Goal: Task Accomplishment & Management: Manage account settings

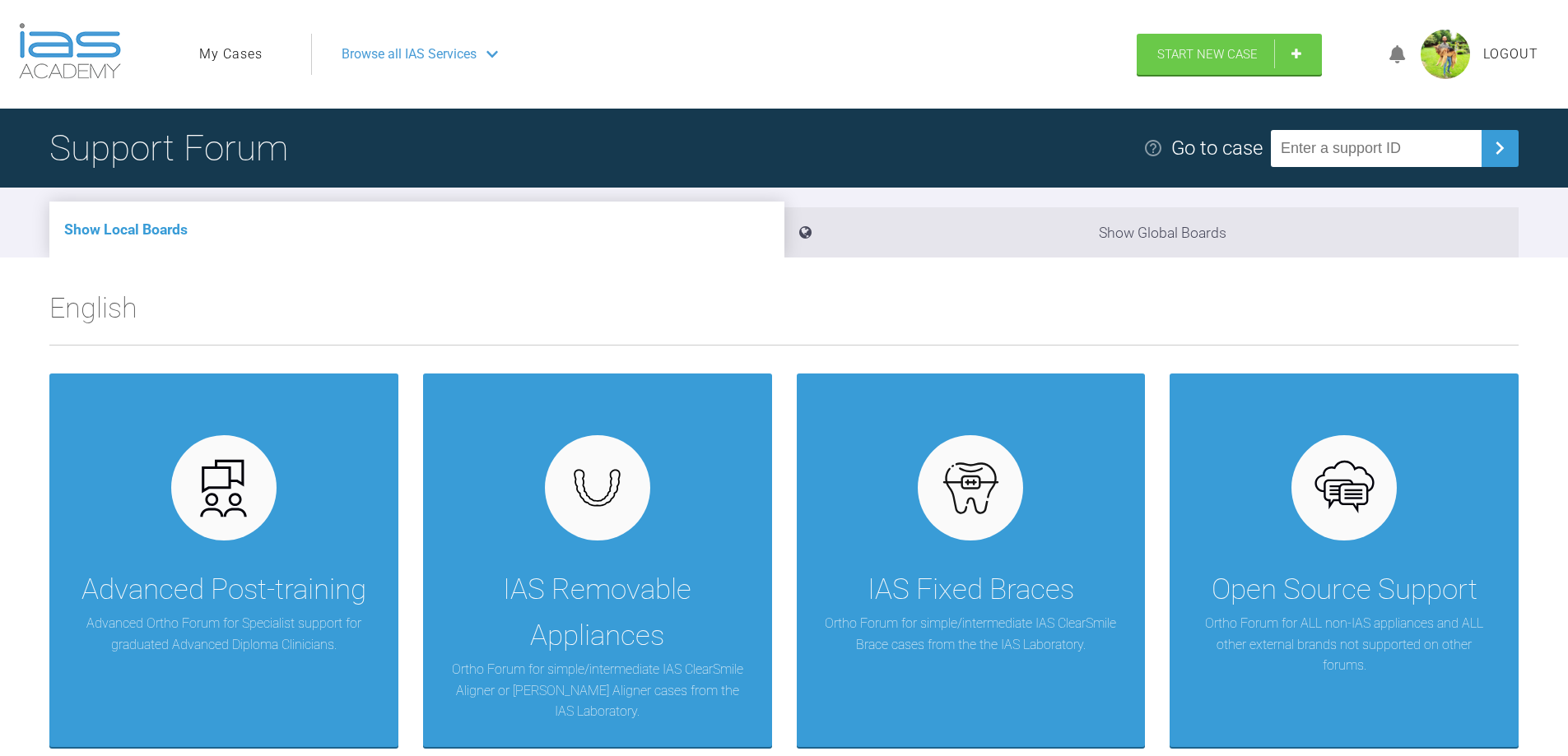
click at [229, 52] on link "My Cases" at bounding box center [230, 54] width 63 height 21
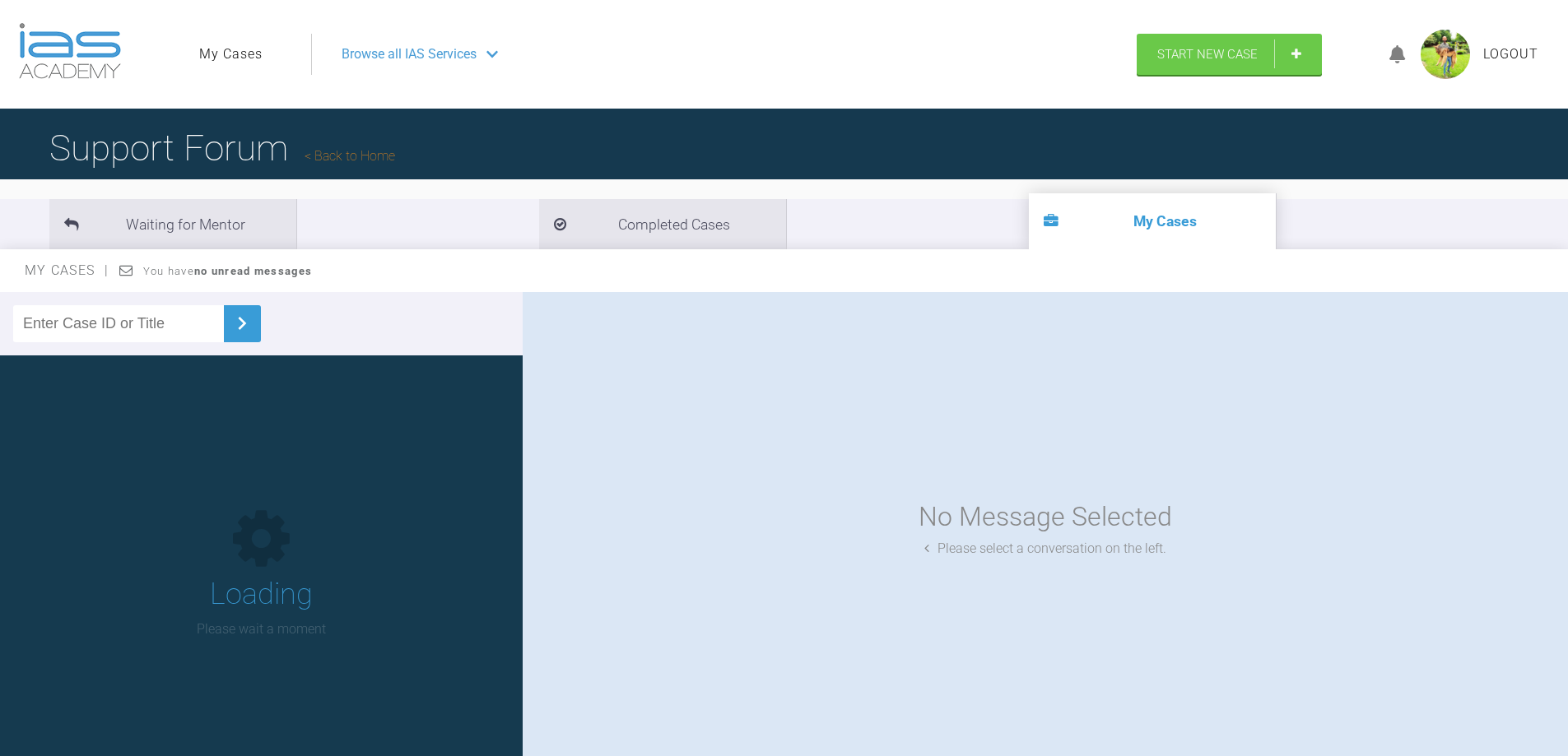
click at [105, 315] on input "text" at bounding box center [118, 324] width 211 height 37
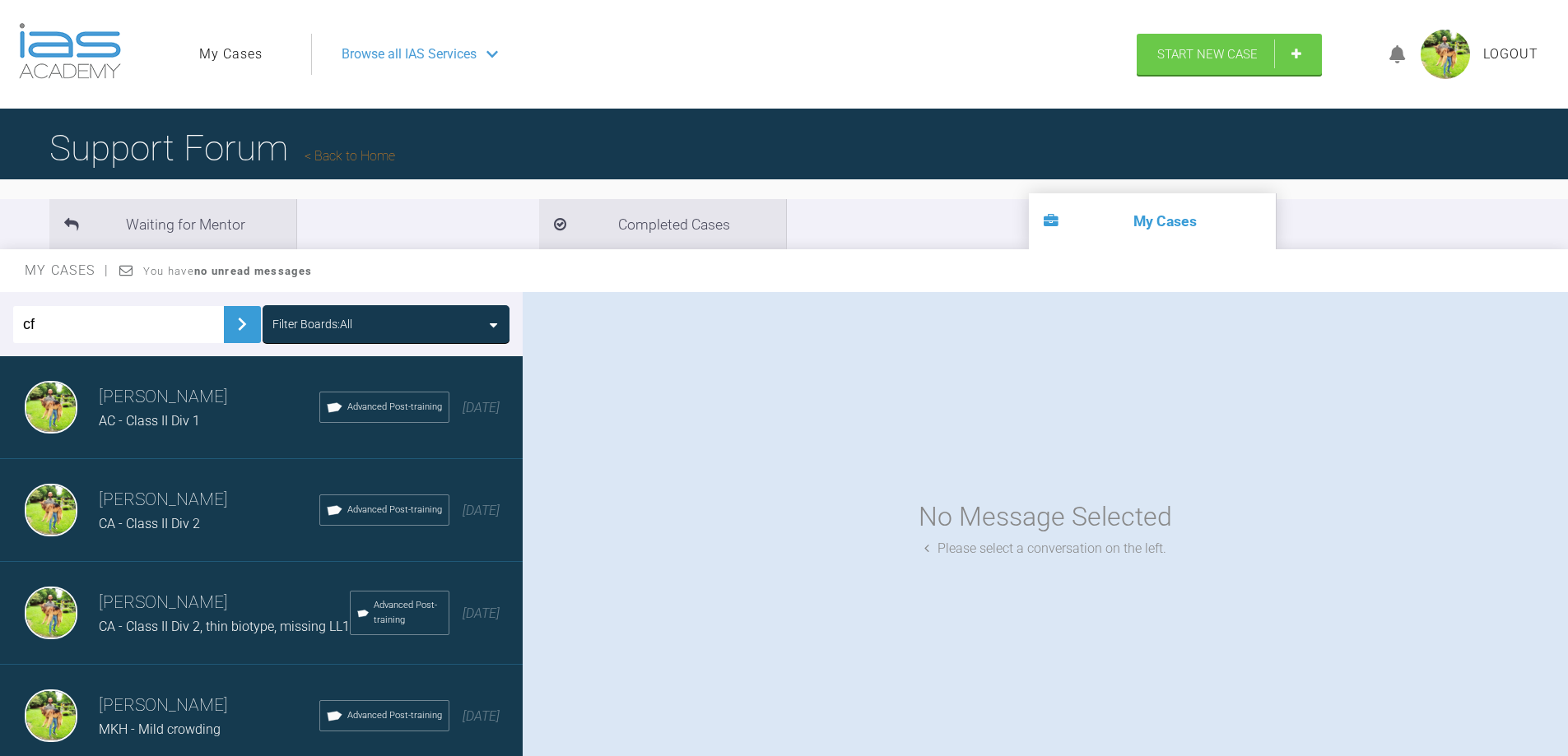
type input "cf"
click at [237, 319] on img at bounding box center [243, 324] width 27 height 27
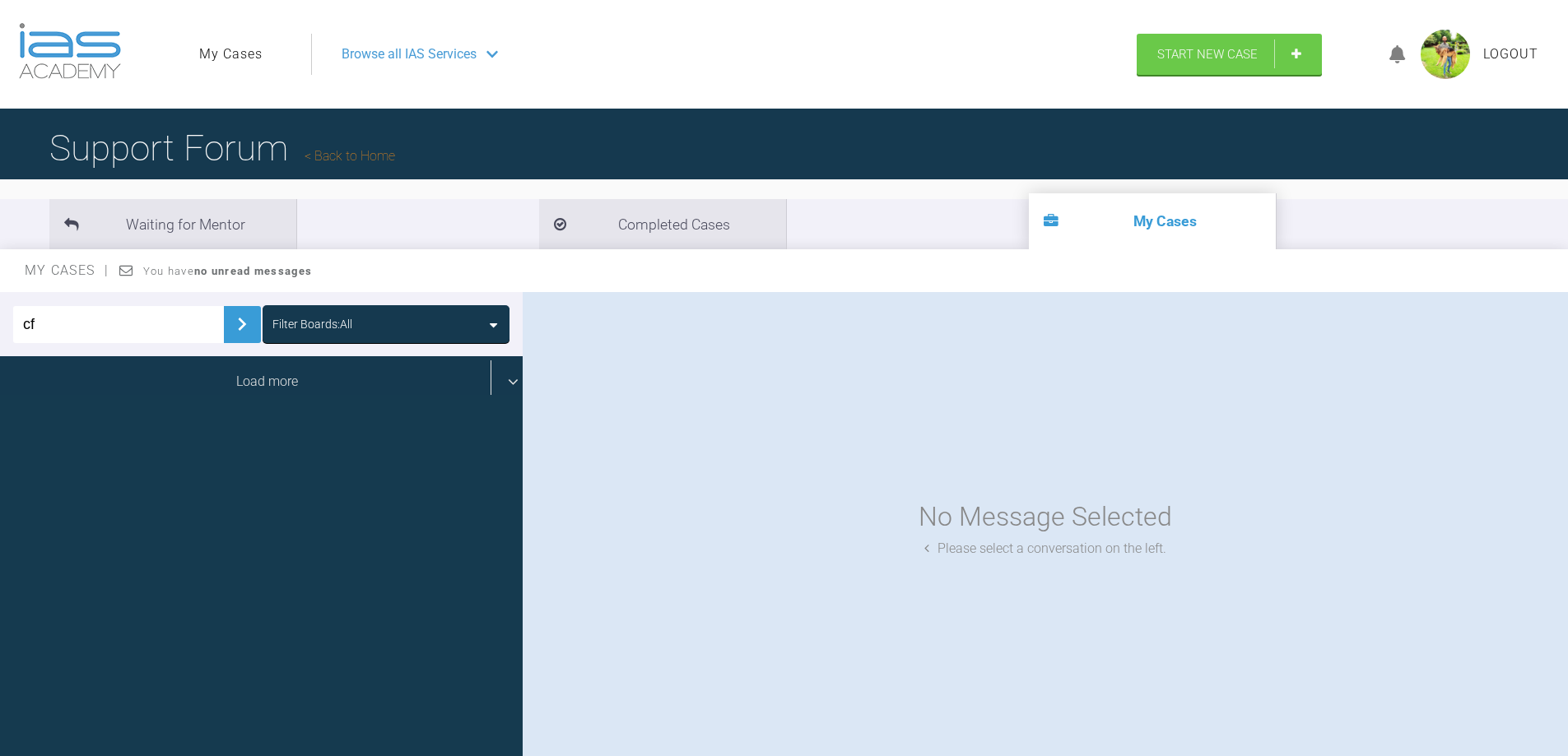
click at [362, 373] on div "Load more" at bounding box center [267, 381] width 535 height 51
click at [427, 379] on div "Load more" at bounding box center [267, 381] width 535 height 51
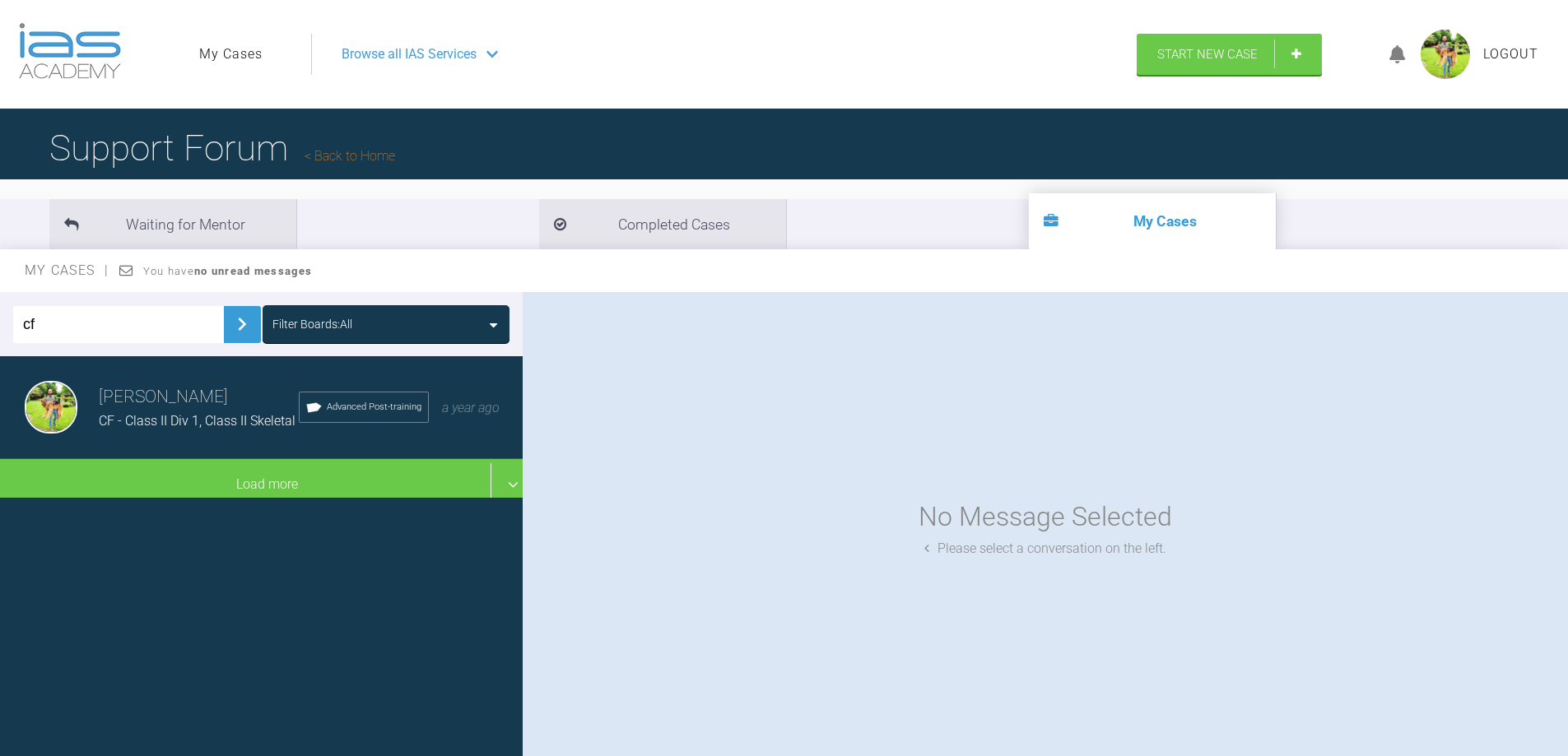
click at [161, 402] on h3 "[PERSON_NAME]" at bounding box center [198, 397] width 200 height 28
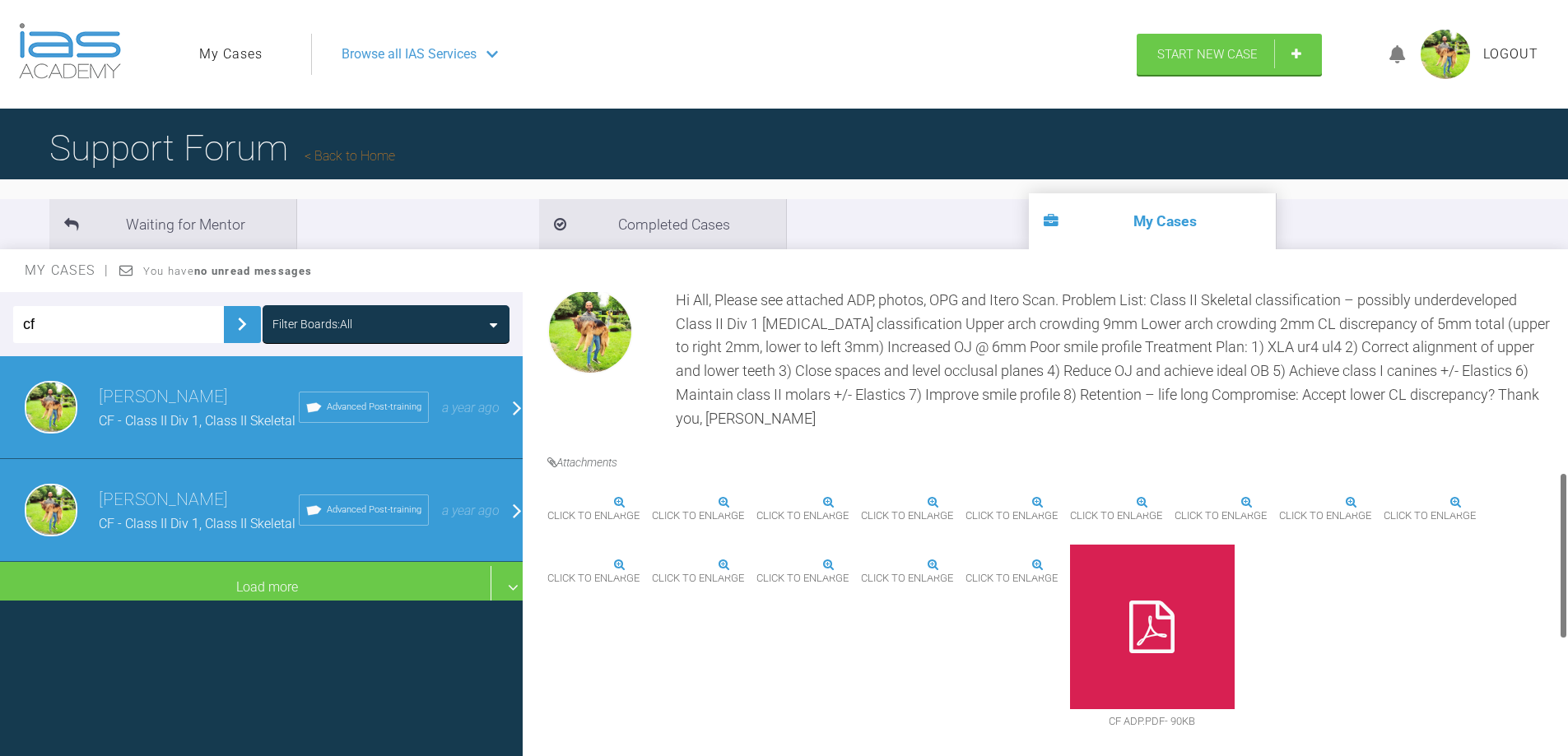
scroll to position [524, 0]
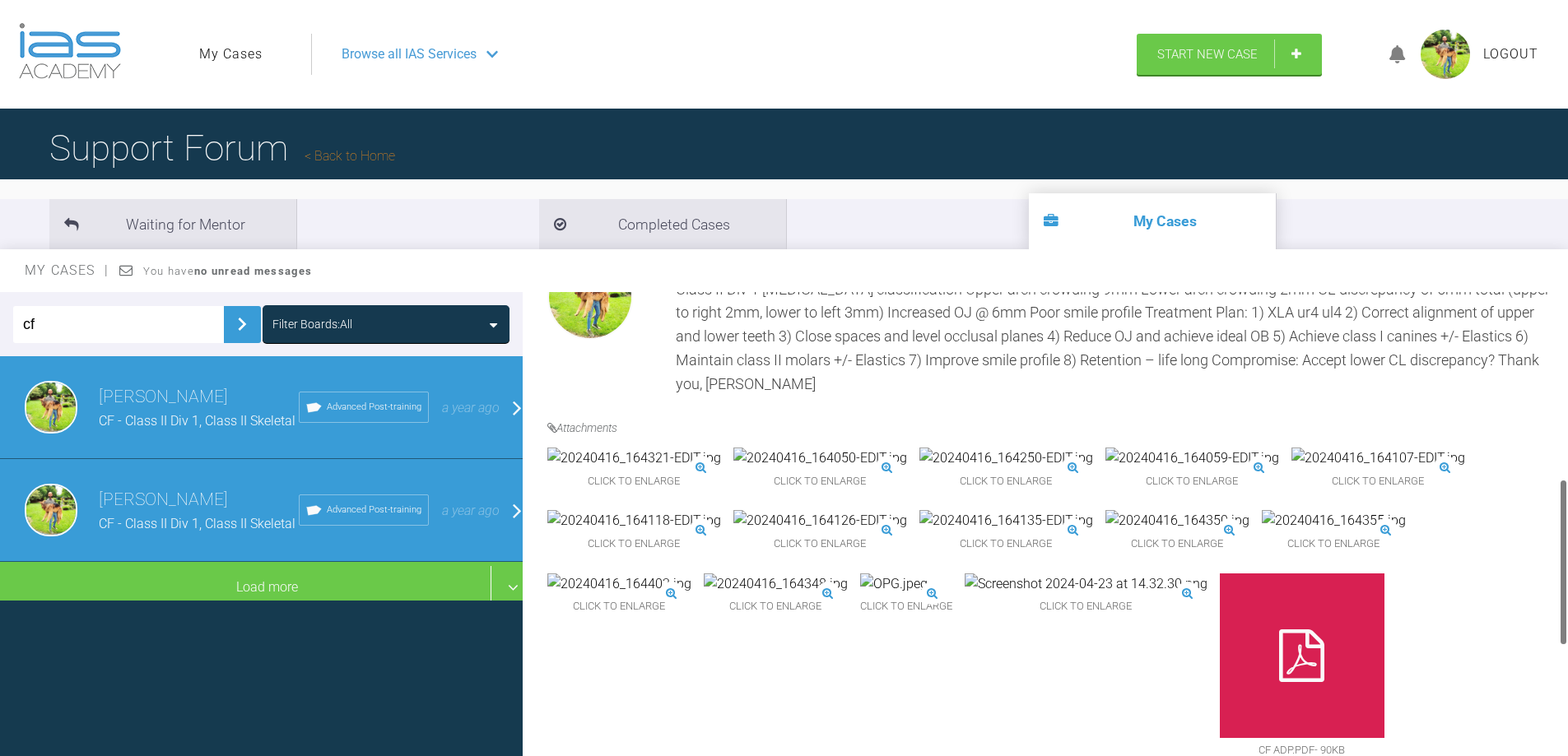
click at [810, 469] on img at bounding box center [819, 458] width 173 height 21
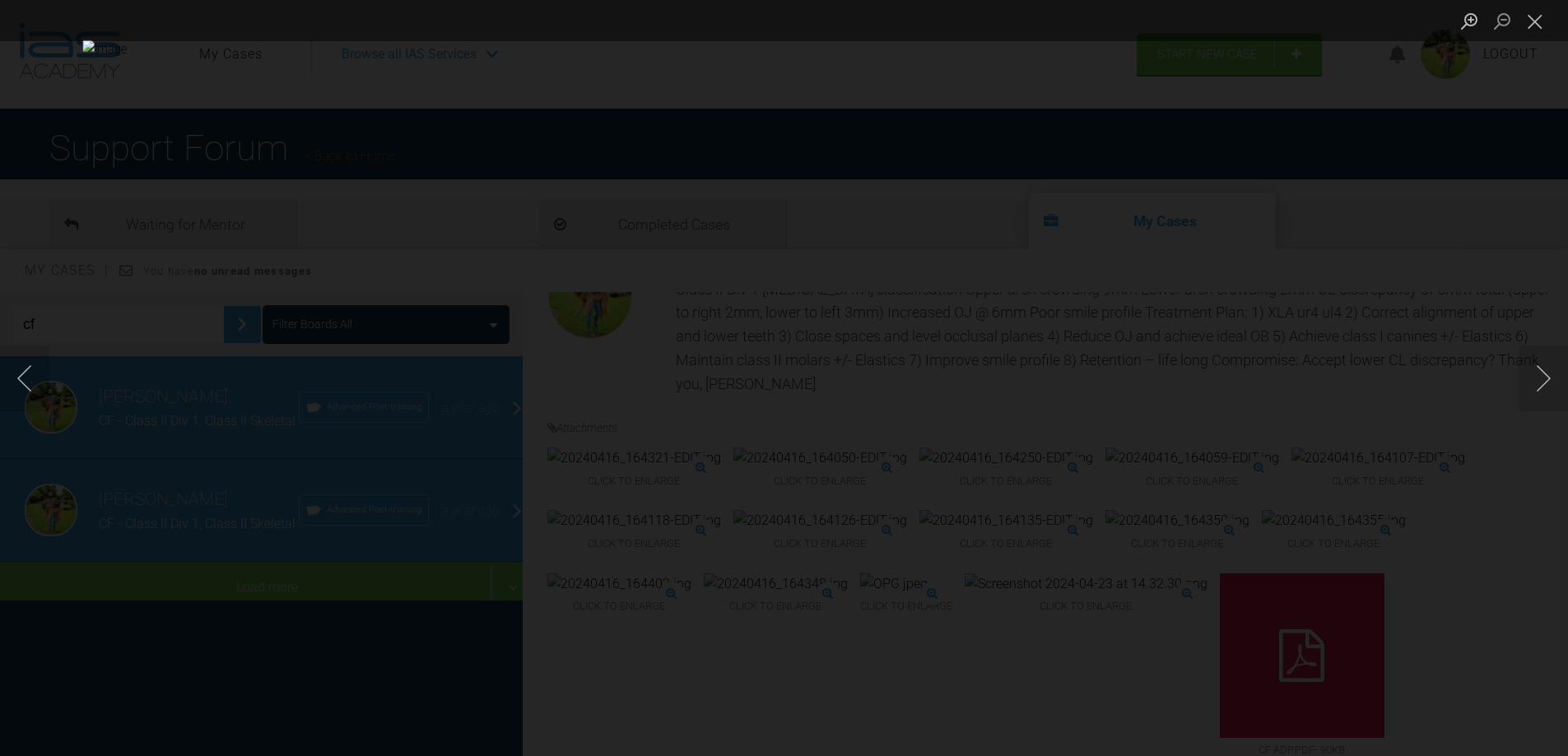
click at [1413, 327] on div "Lightbox" at bounding box center [784, 378] width 1568 height 756
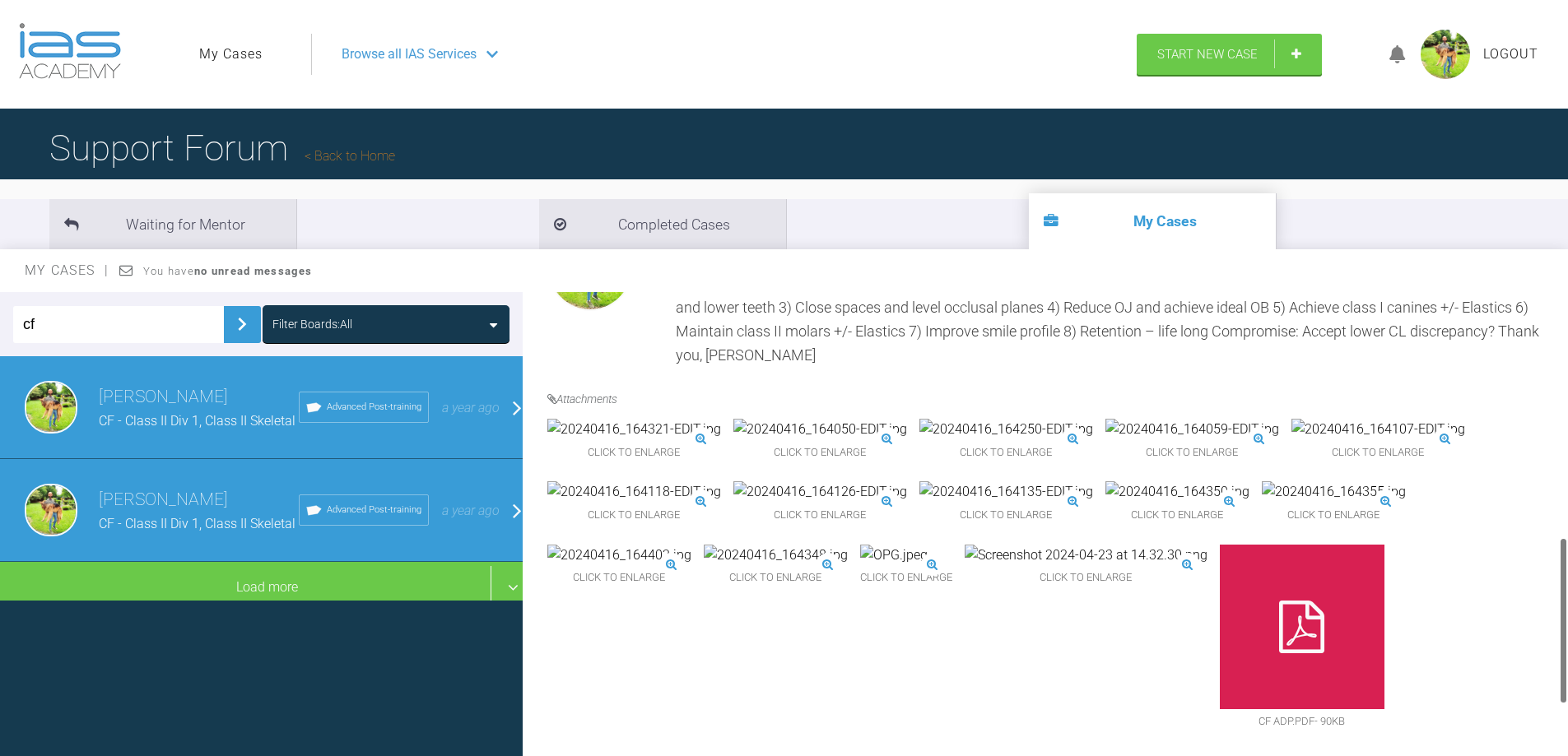
scroll to position [688, 0]
click at [850, 503] on img at bounding box center [819, 492] width 173 height 21
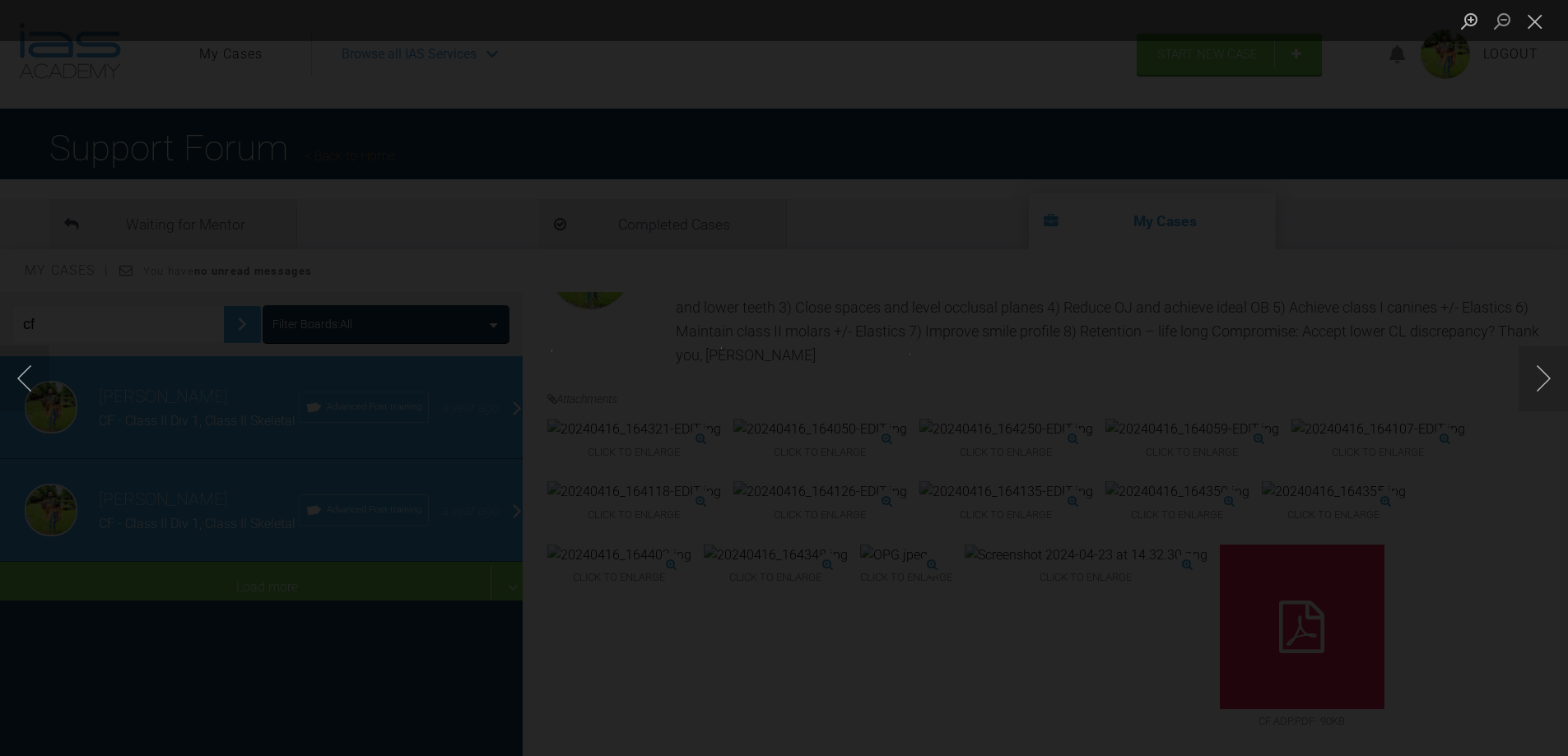
click at [849, 560] on div "Lightbox" at bounding box center [784, 378] width 1568 height 756
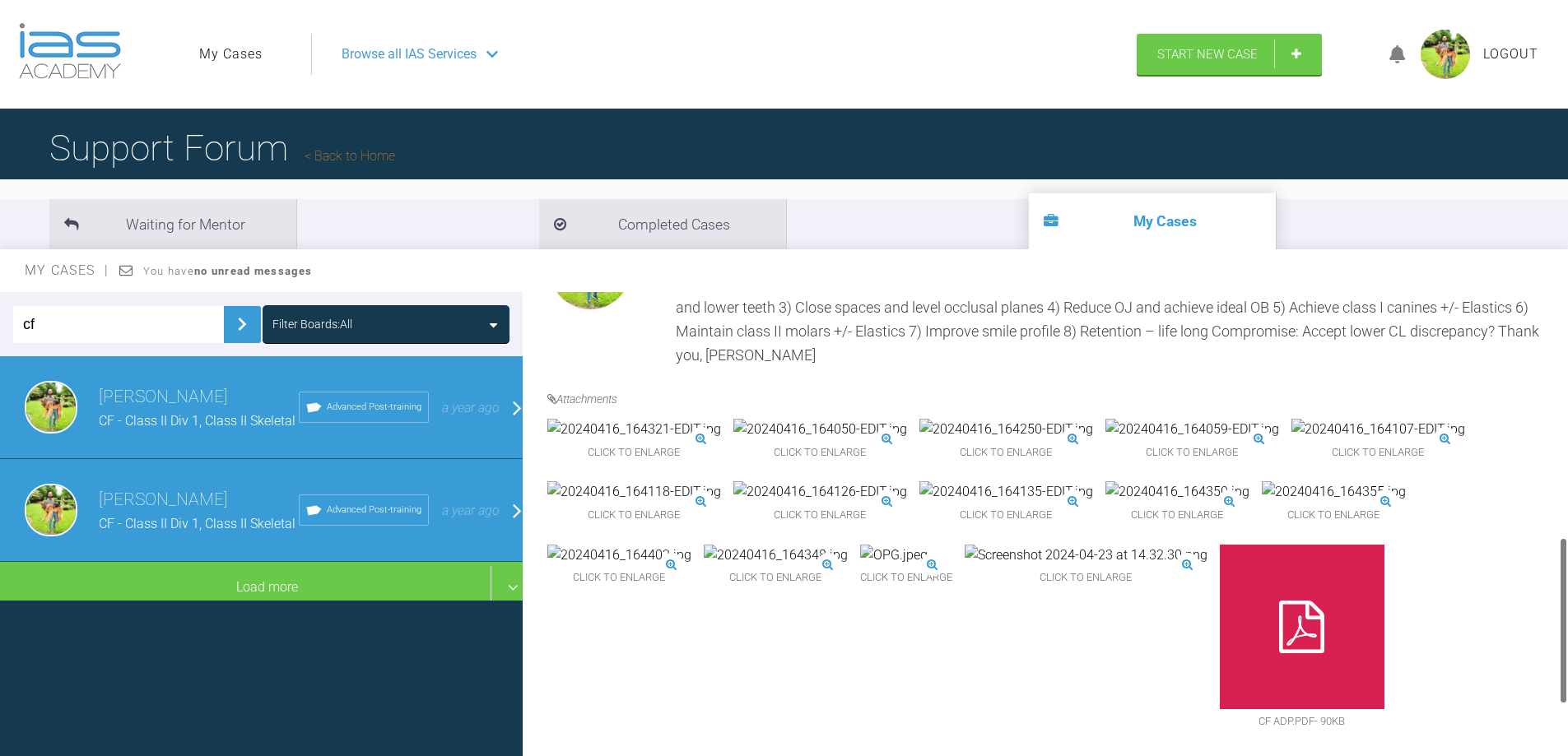
click at [803, 503] on img at bounding box center [819, 492] width 173 height 21
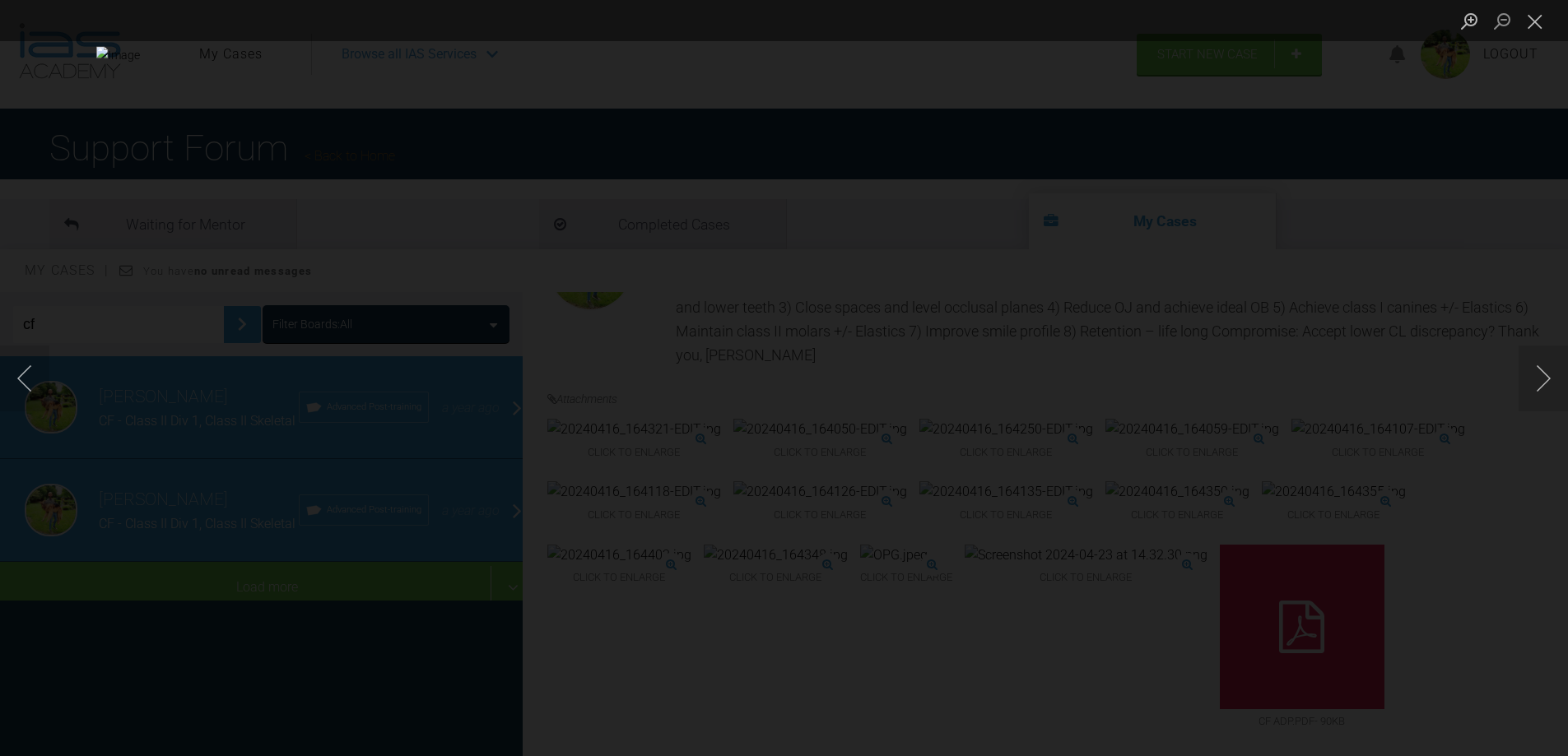
click at [1484, 322] on div "Lightbox" at bounding box center [784, 378] width 1568 height 756
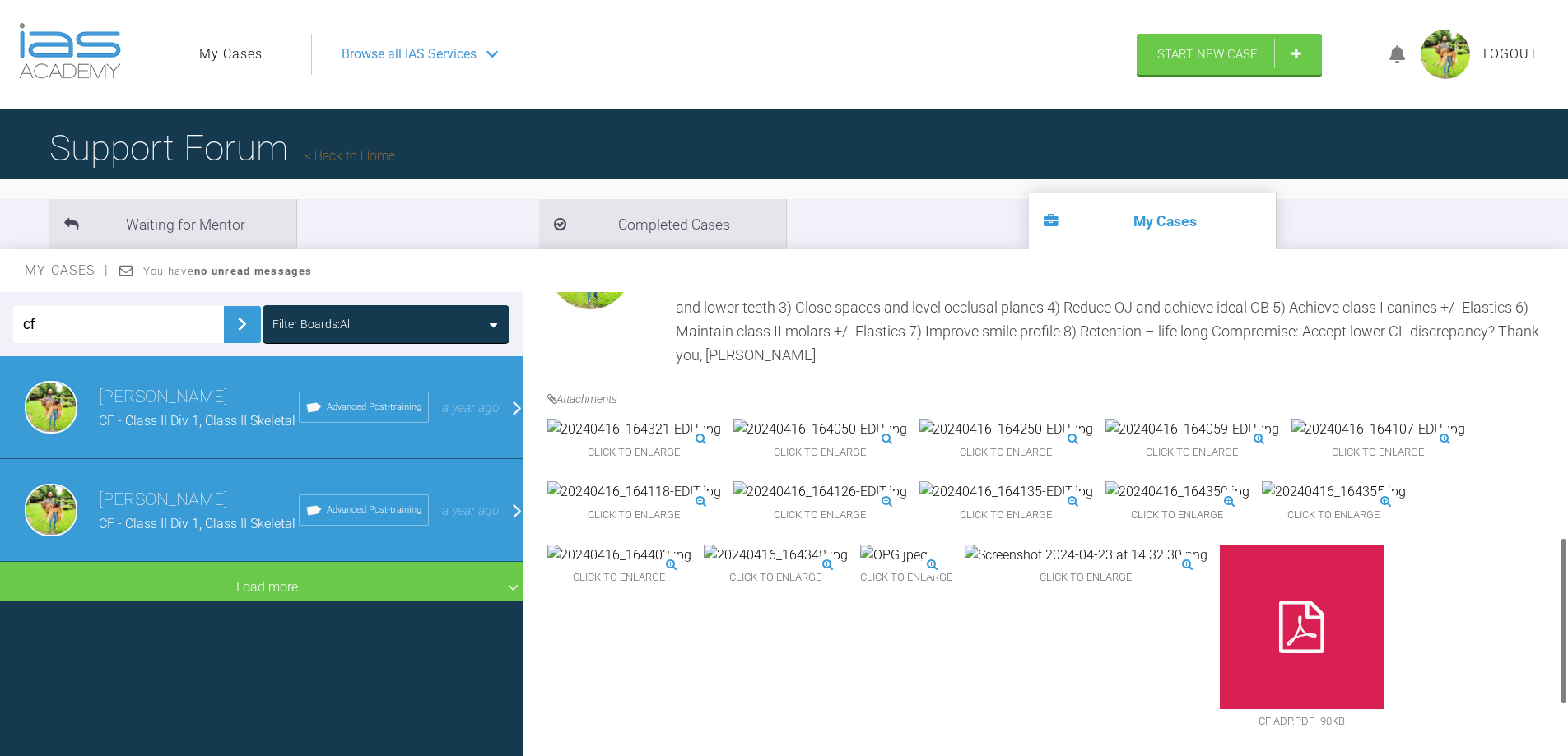
click at [659, 503] on img at bounding box center [633, 492] width 173 height 21
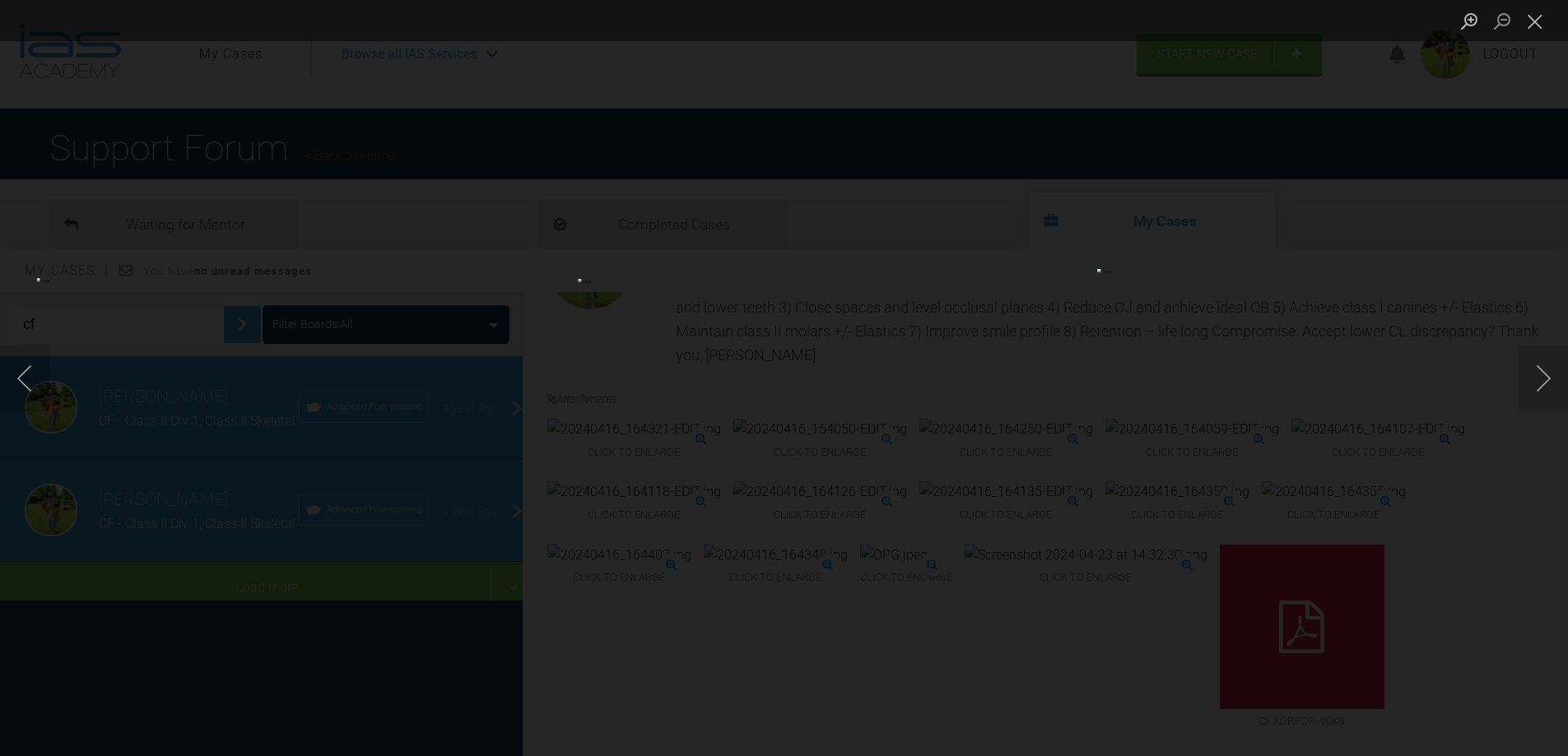
click at [659, 552] on div "Lightbox" at bounding box center [784, 378] width 1568 height 756
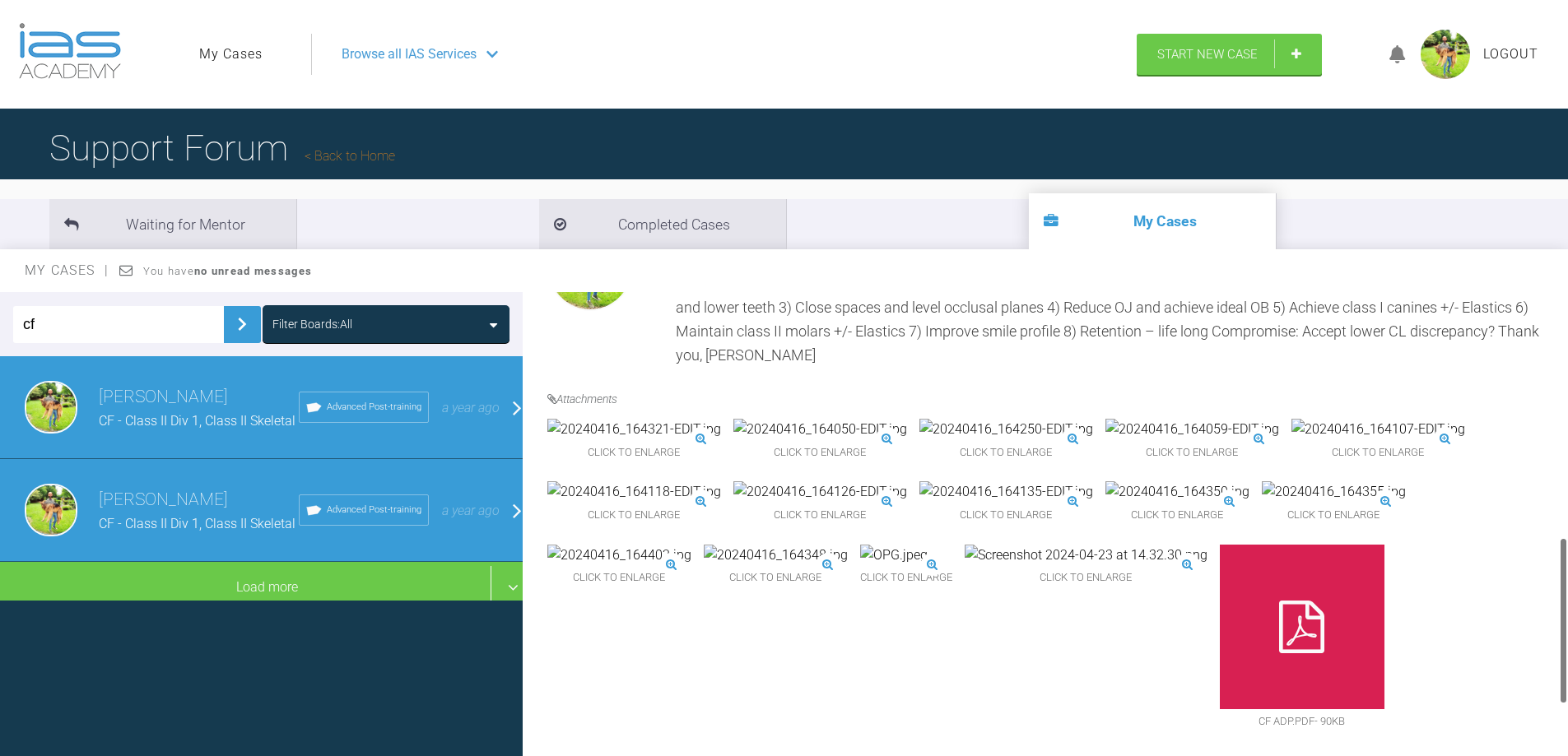
click at [659, 503] on img at bounding box center [633, 492] width 173 height 21
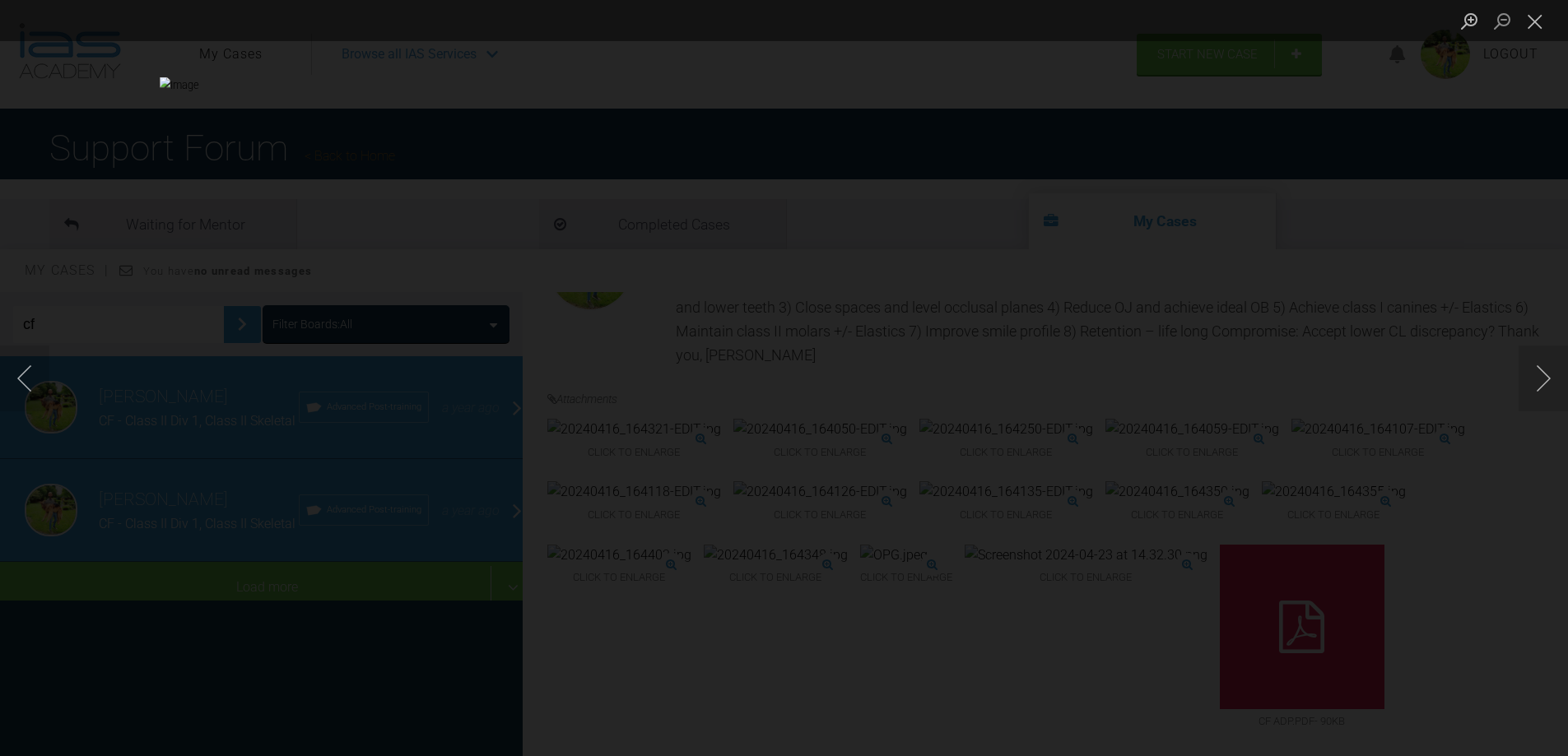
click at [1370, 356] on div "Lightbox" at bounding box center [784, 378] width 1568 height 756
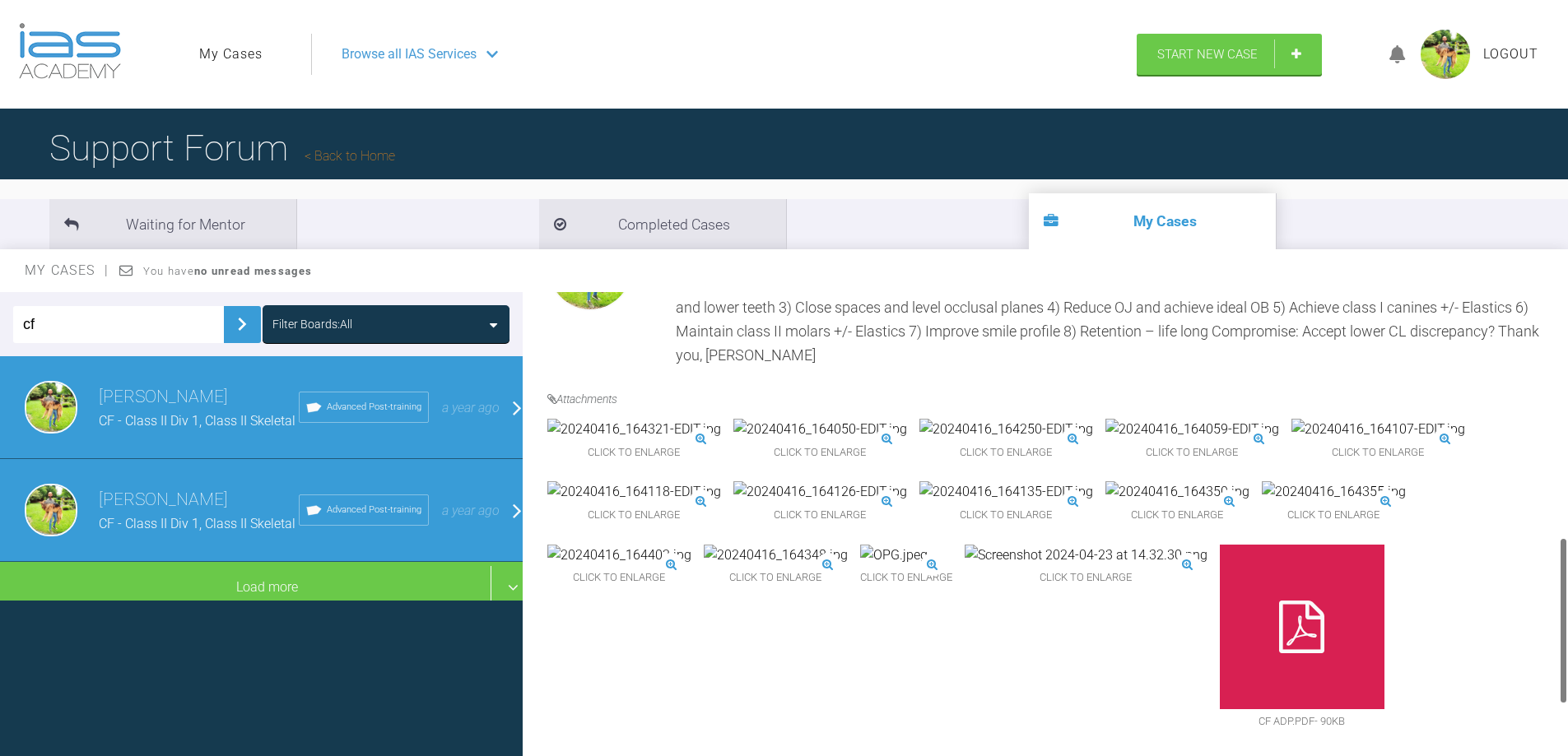
click at [609, 419] on img at bounding box center [633, 430] width 173 height 21
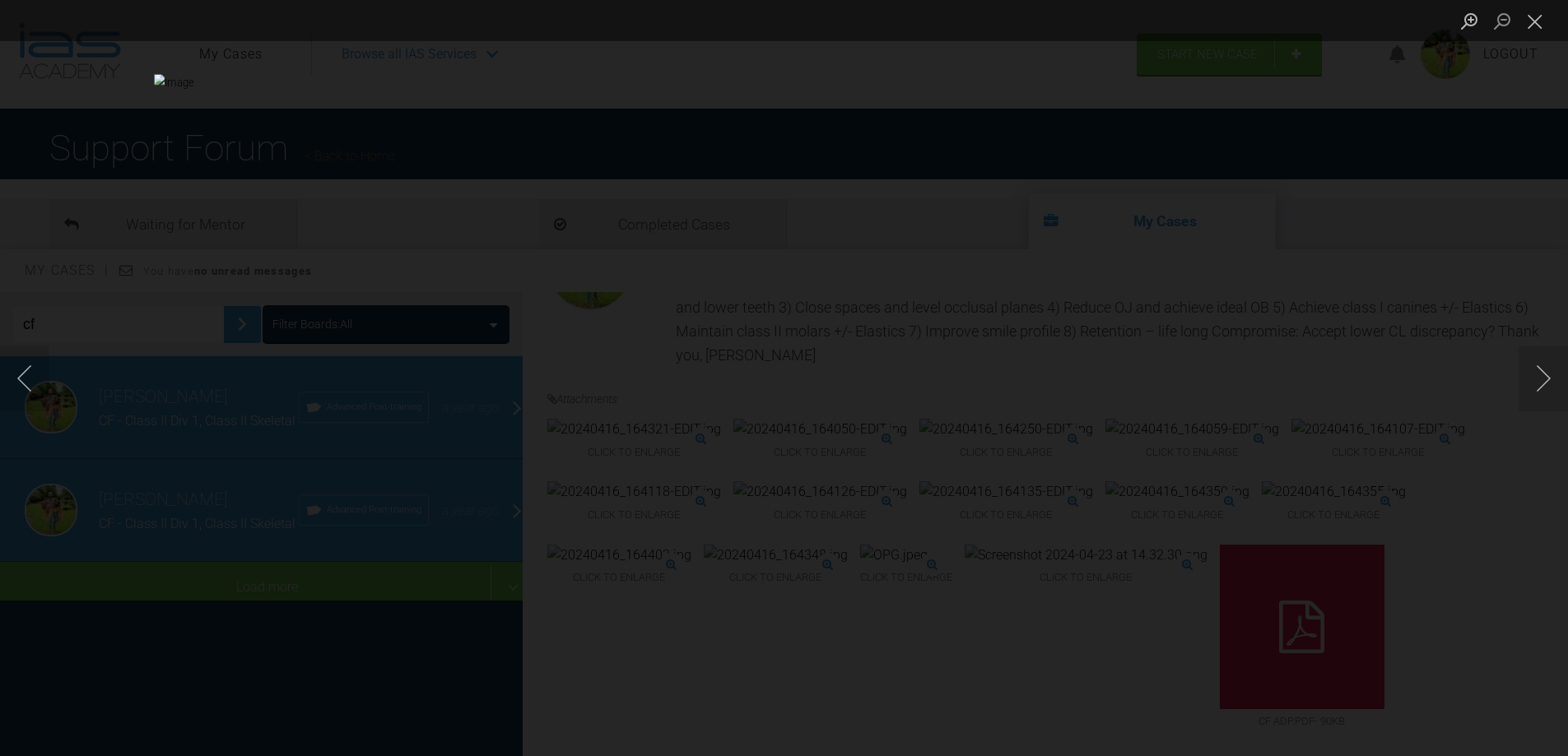
click at [1256, 384] on div "Lightbox" at bounding box center [784, 378] width 1568 height 756
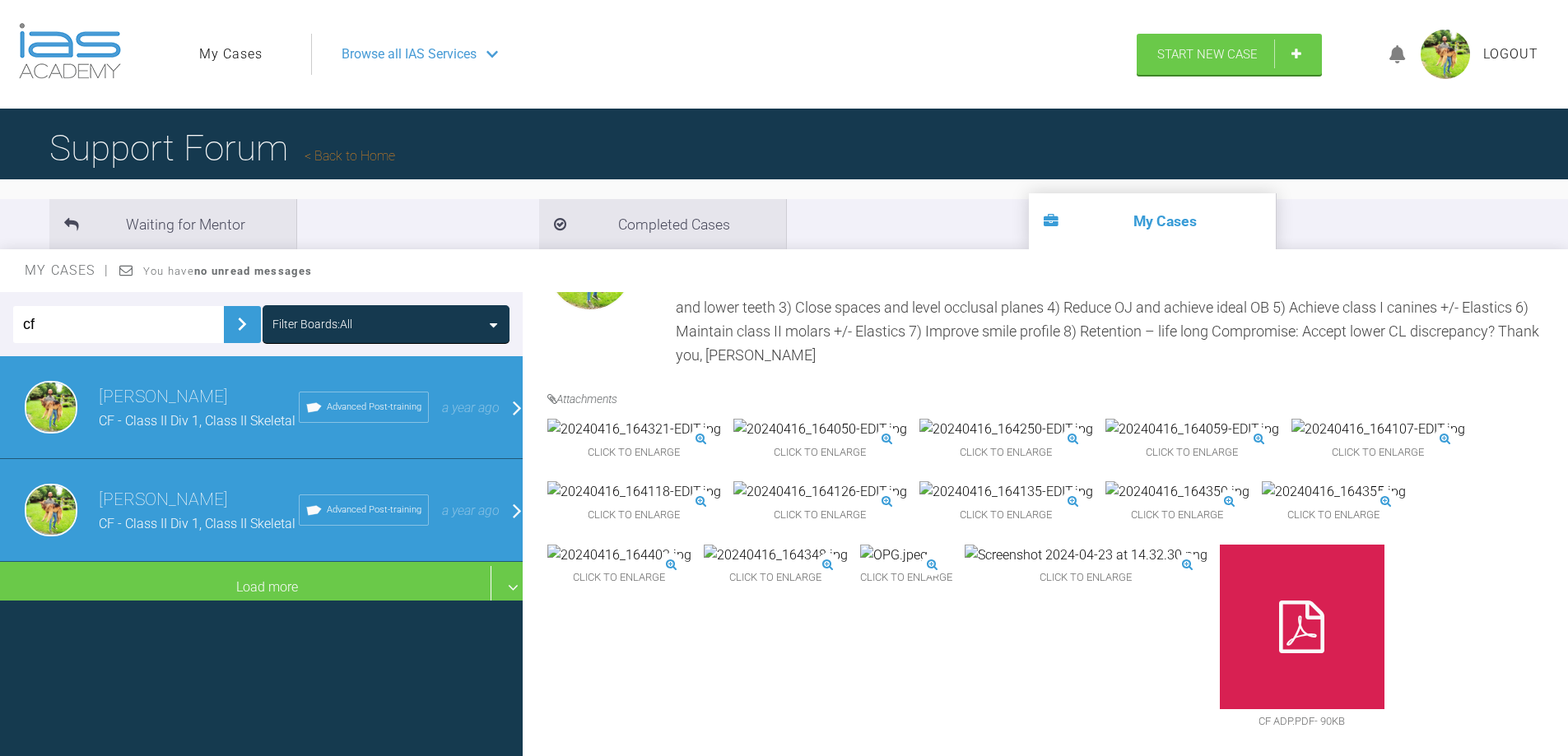
click at [1118, 503] on img at bounding box center [1177, 492] width 144 height 21
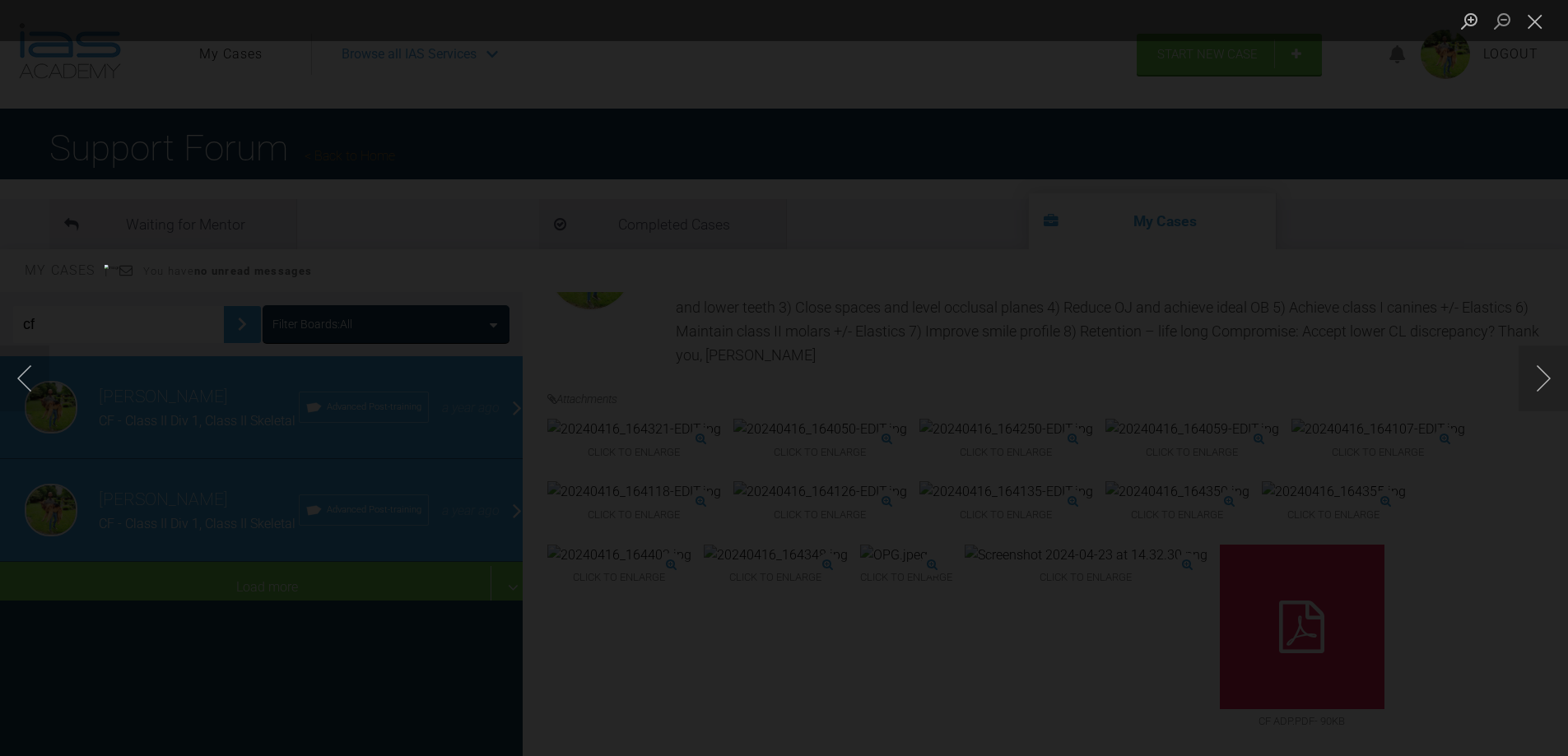
click at [1244, 491] on div "Lightbox" at bounding box center [784, 378] width 1568 height 756
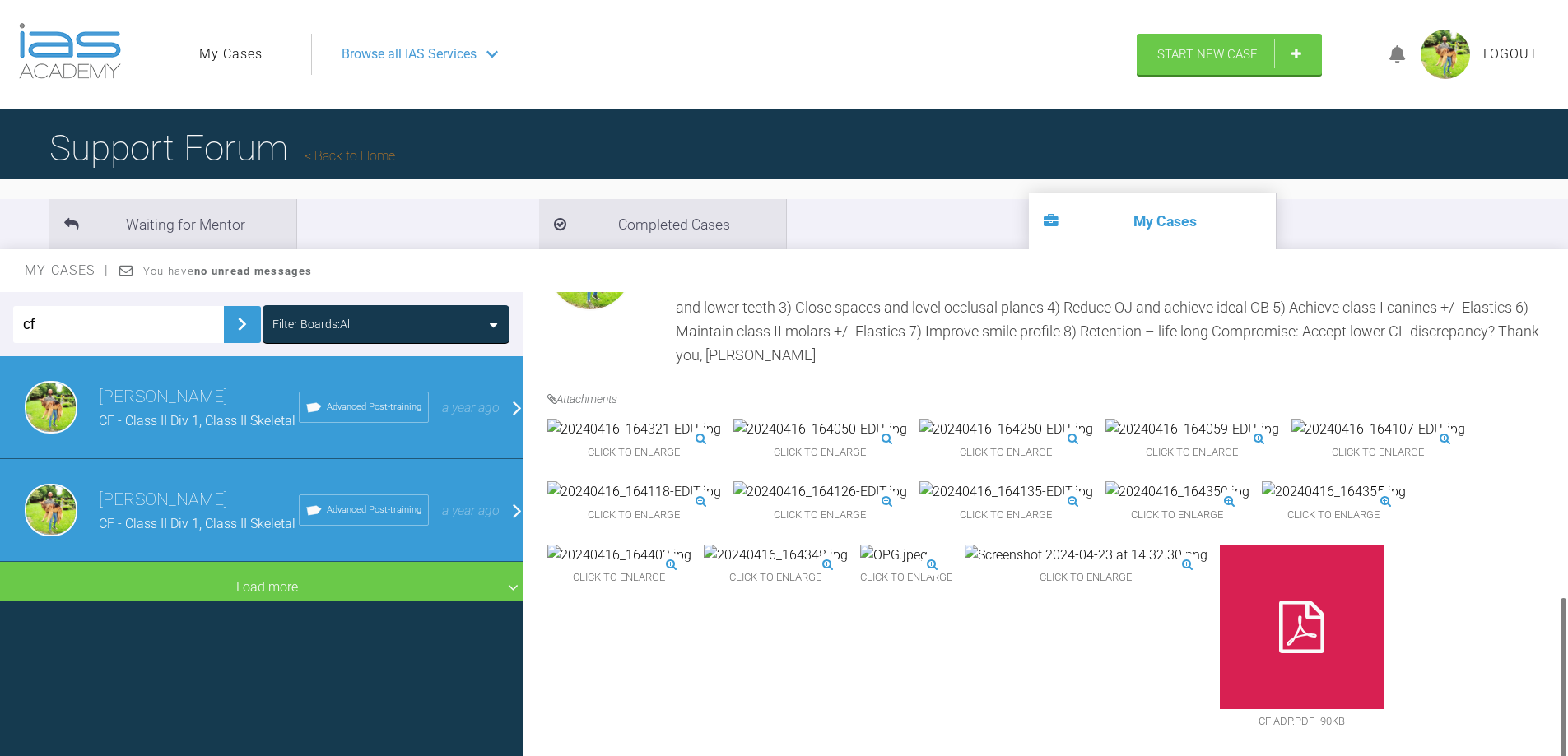
scroll to position [854, 0]
click at [812, 481] on img at bounding box center [819, 492] width 173 height 21
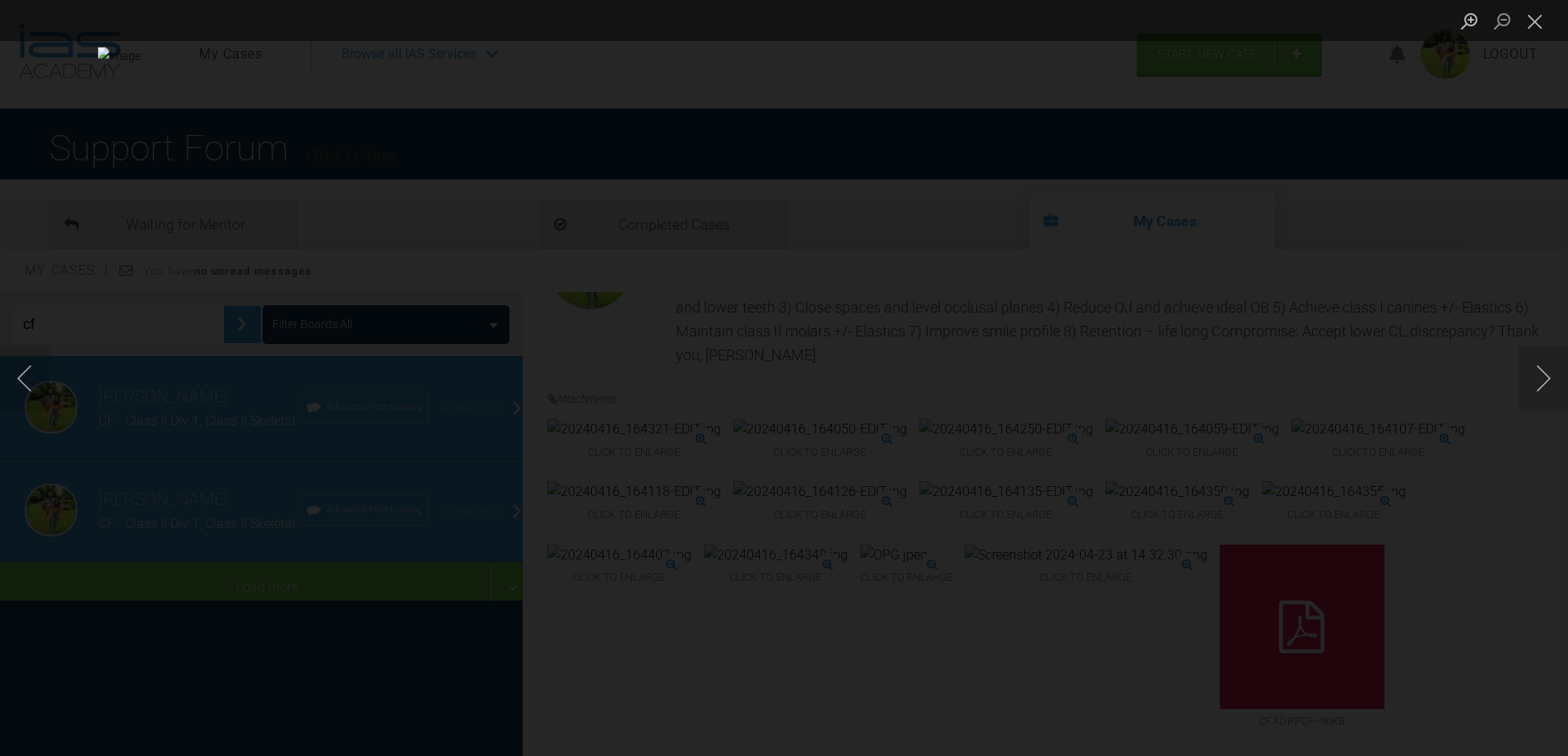
click at [1382, 398] on div "Lightbox" at bounding box center [784, 378] width 1568 height 756
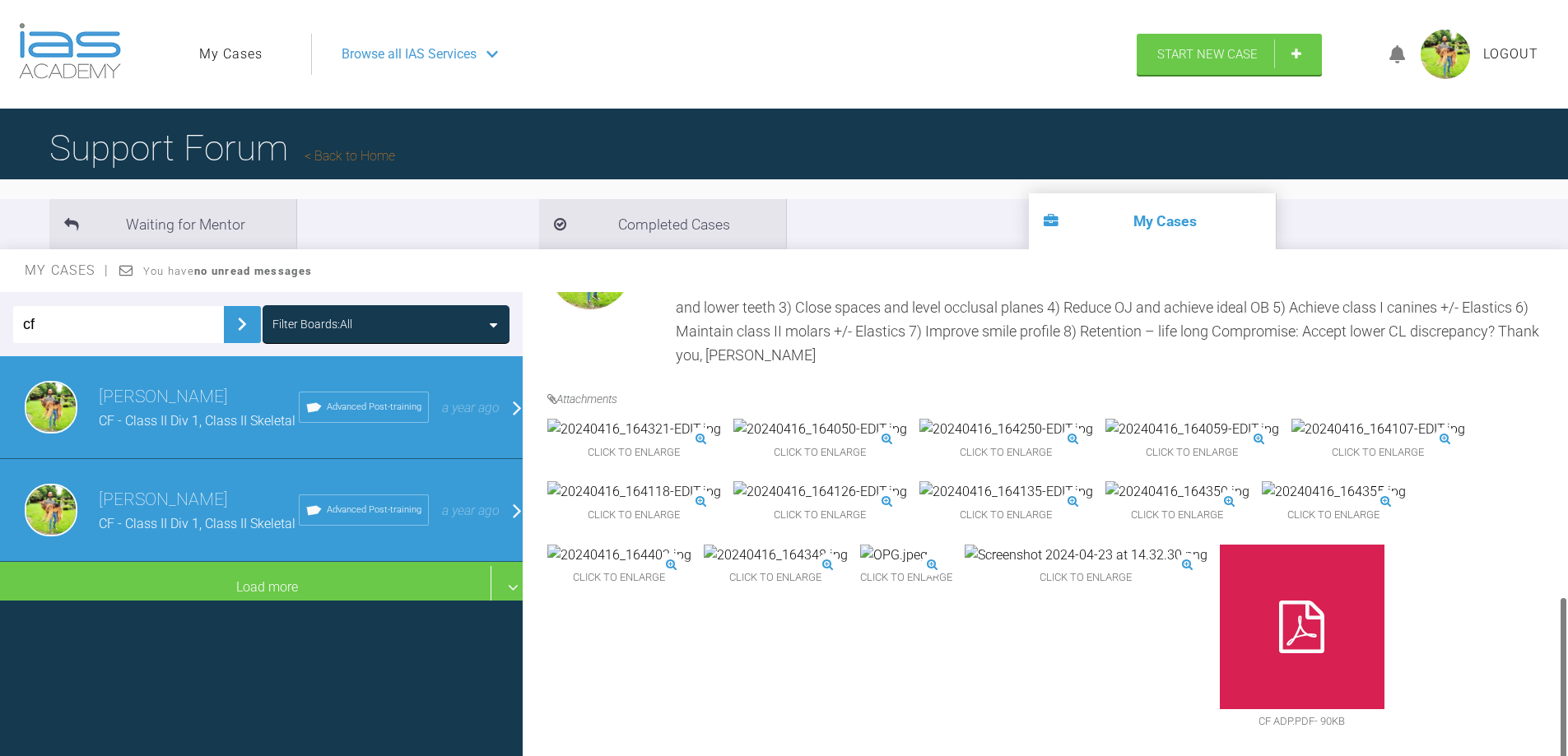
click at [674, 481] on img at bounding box center [633, 492] width 173 height 21
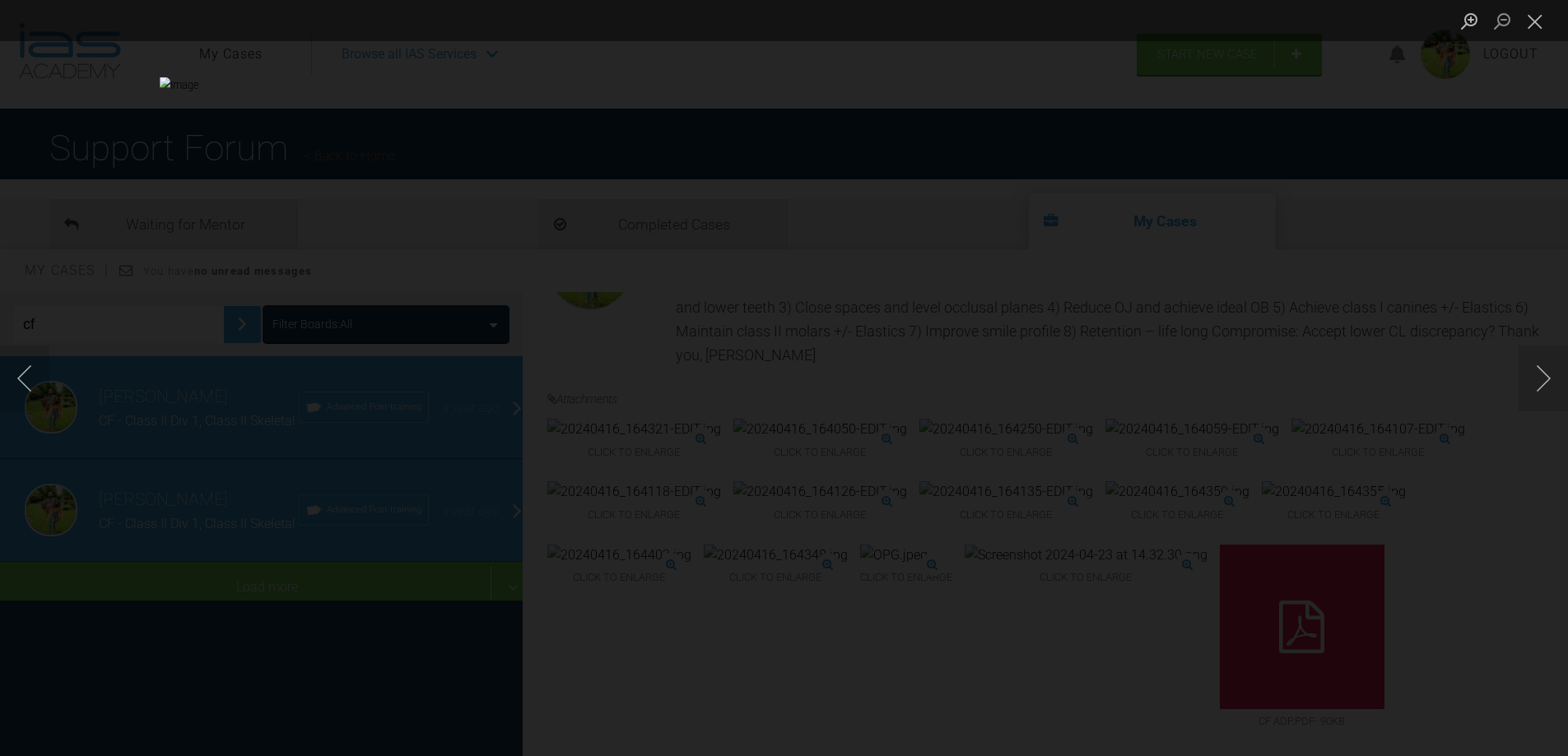
click at [1338, 398] on div "Lightbox" at bounding box center [784, 378] width 1568 height 756
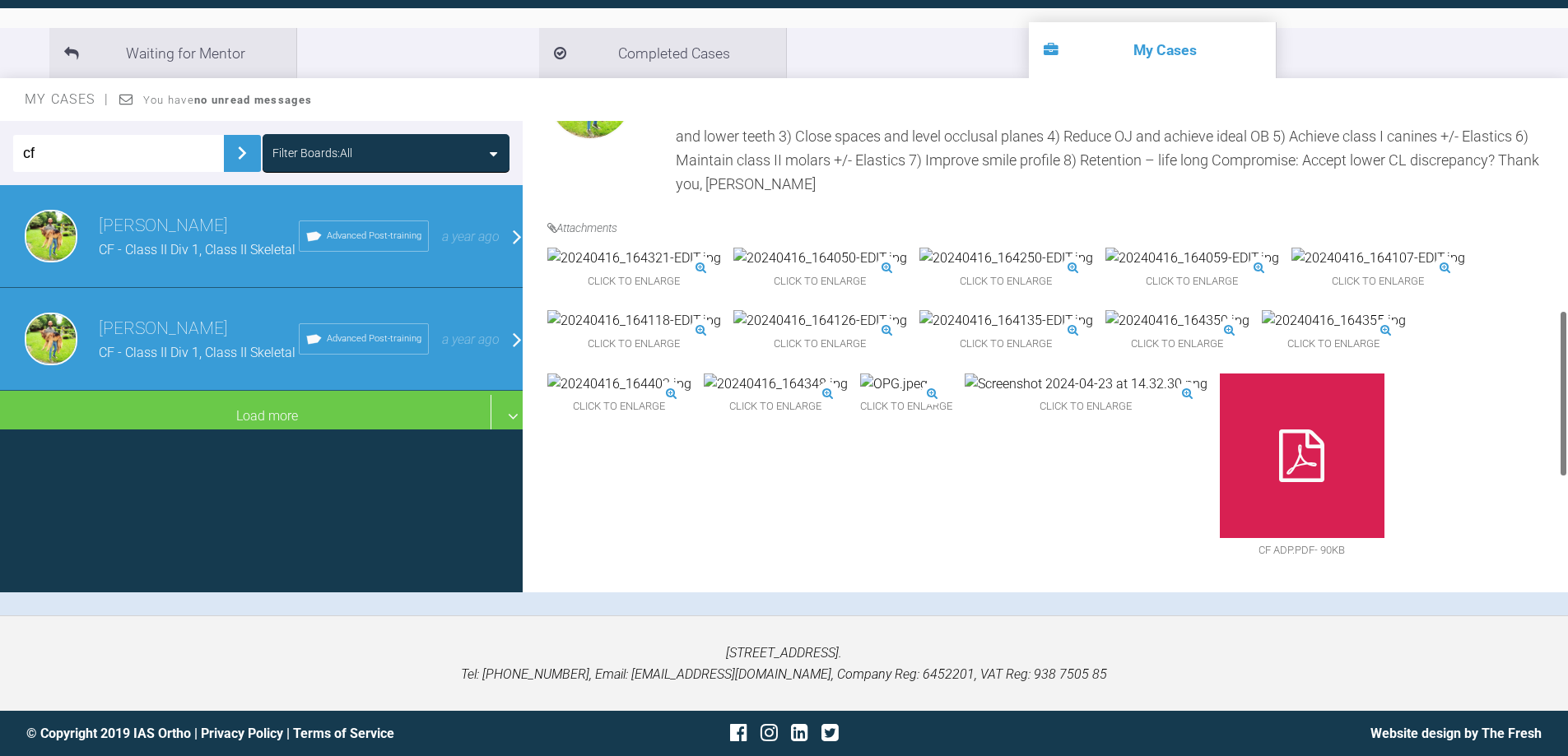
scroll to position [524, 0]
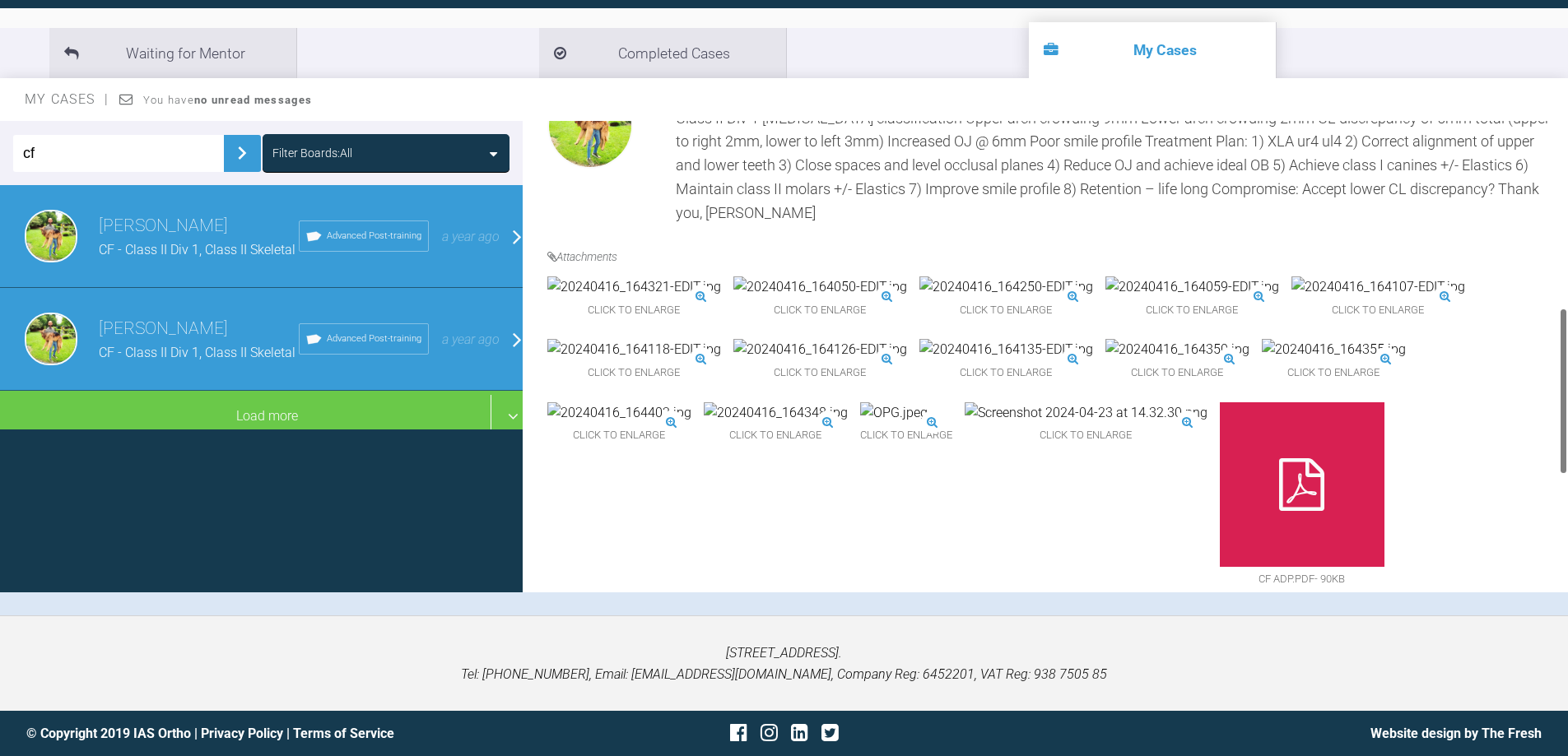
click at [790, 298] on img at bounding box center [819, 287] width 173 height 21
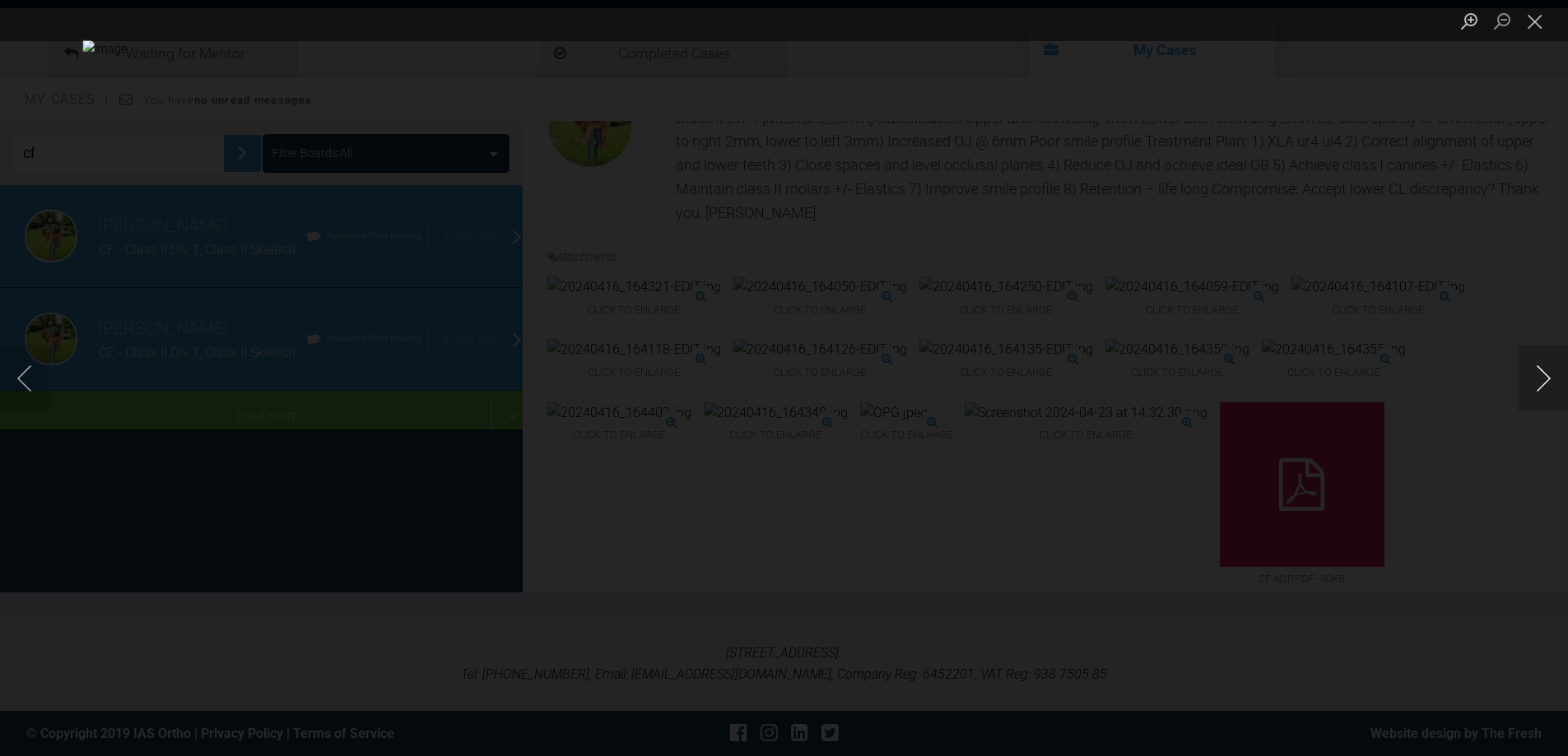
click at [1538, 378] on button "Next image" at bounding box center [1543, 378] width 50 height 66
click at [27, 381] on button "Previous image" at bounding box center [25, 378] width 50 height 66
click at [1532, 377] on button "Next image" at bounding box center [1543, 378] width 50 height 66
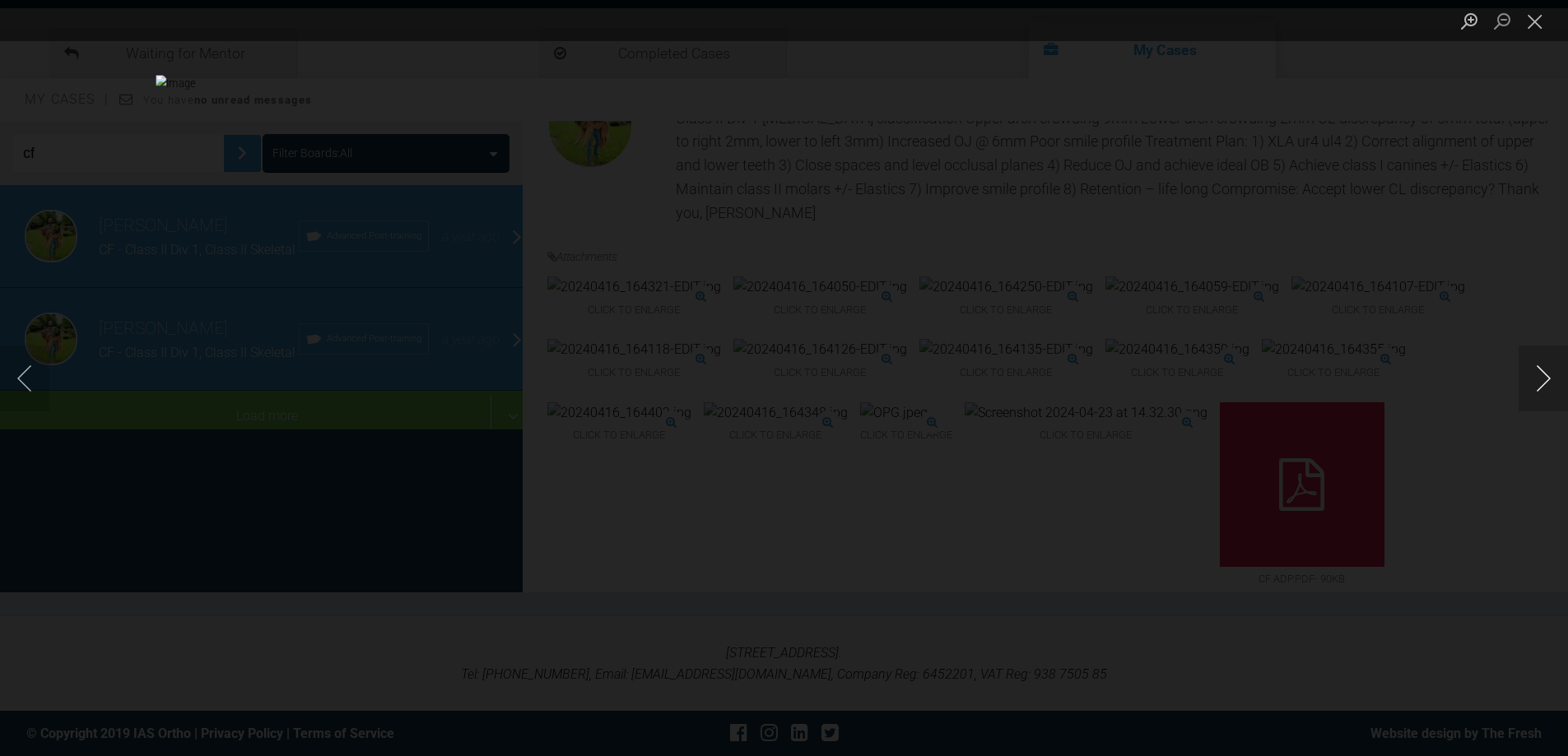
click at [1532, 377] on button "Next image" at bounding box center [1543, 378] width 50 height 66
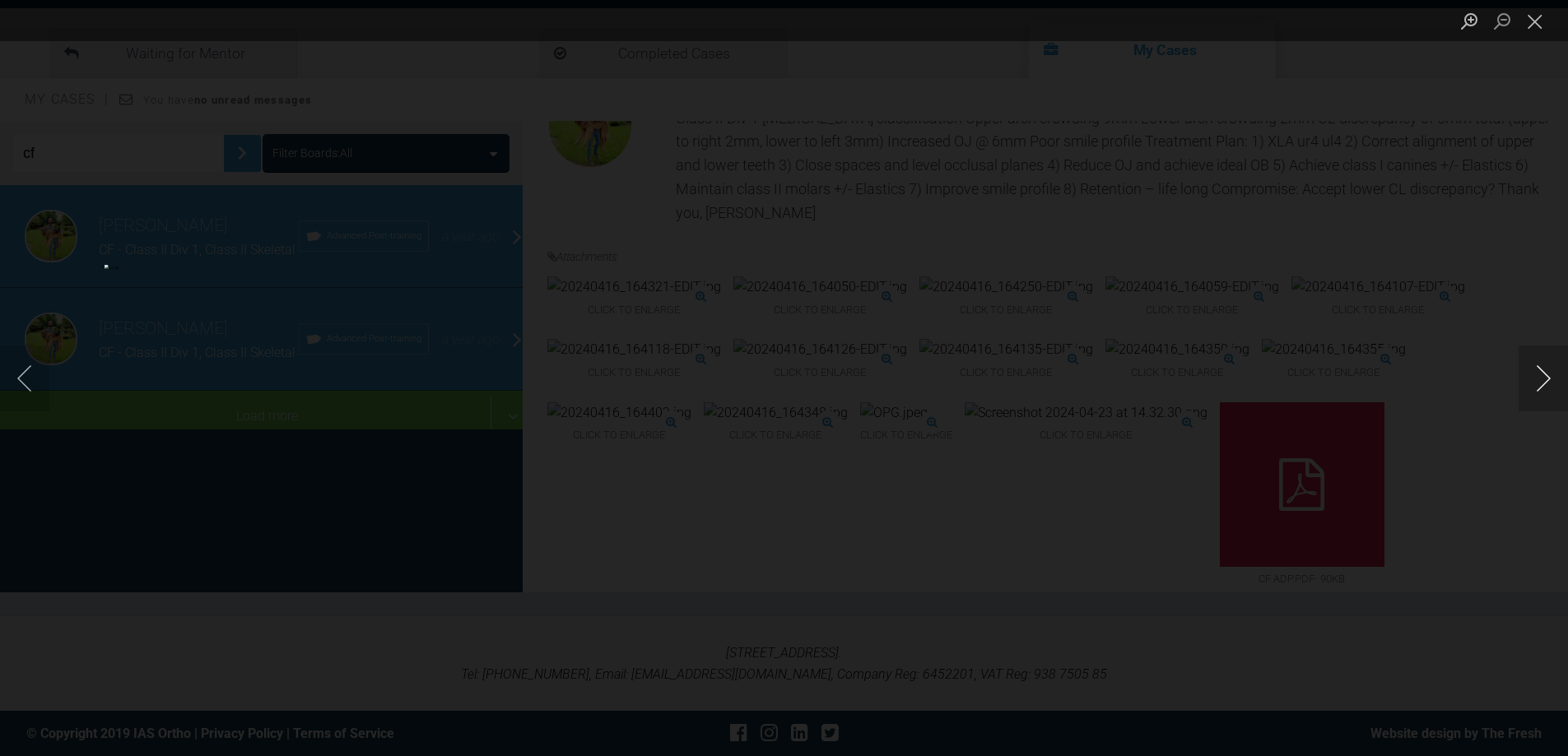
click at [1532, 377] on button "Next image" at bounding box center [1543, 378] width 50 height 66
click at [1533, 20] on button "Close lightbox" at bounding box center [1534, 20] width 33 height 28
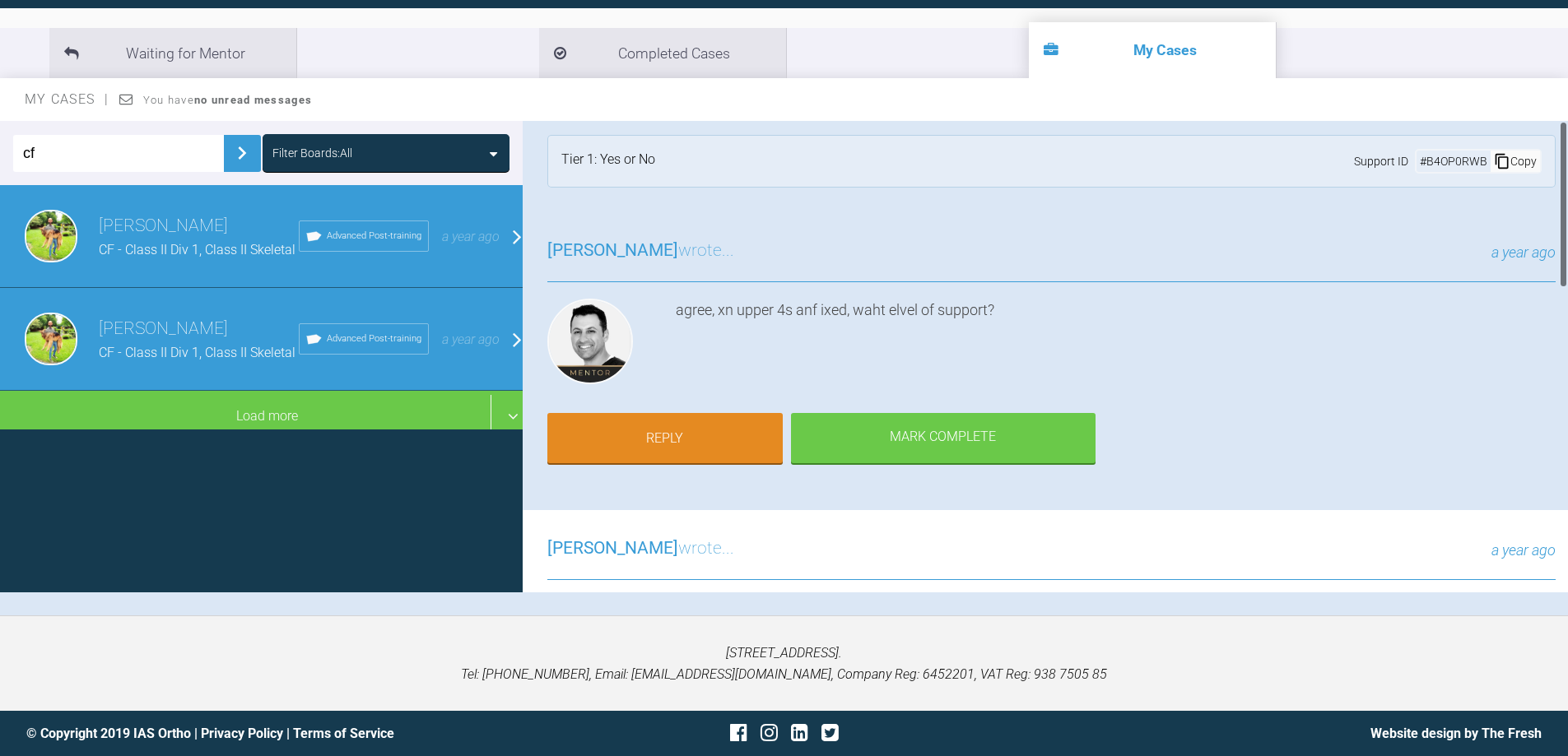
scroll to position [0, 0]
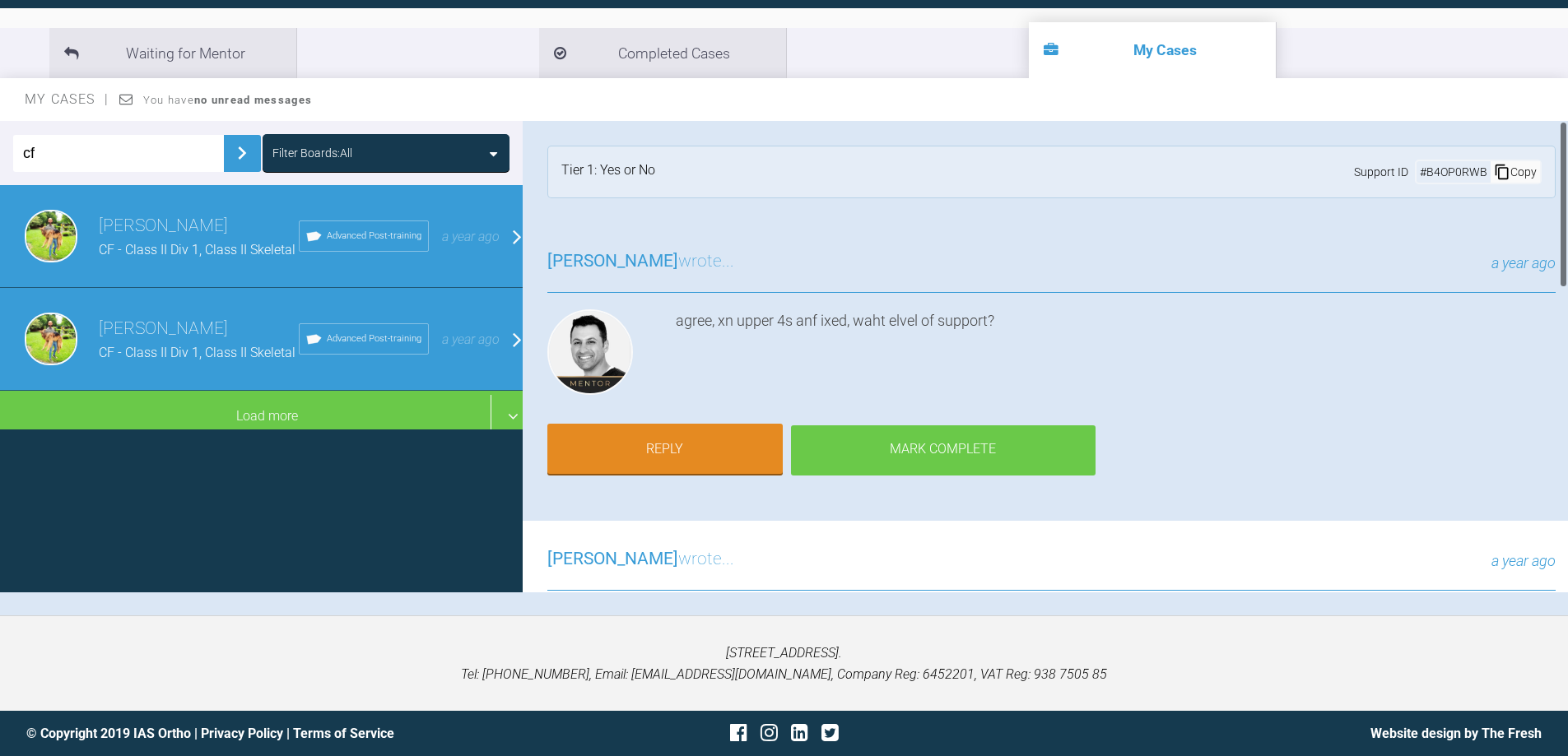
click at [977, 458] on div "Mark Complete" at bounding box center [943, 450] width 305 height 51
